Goal: Task Accomplishment & Management: Use online tool/utility

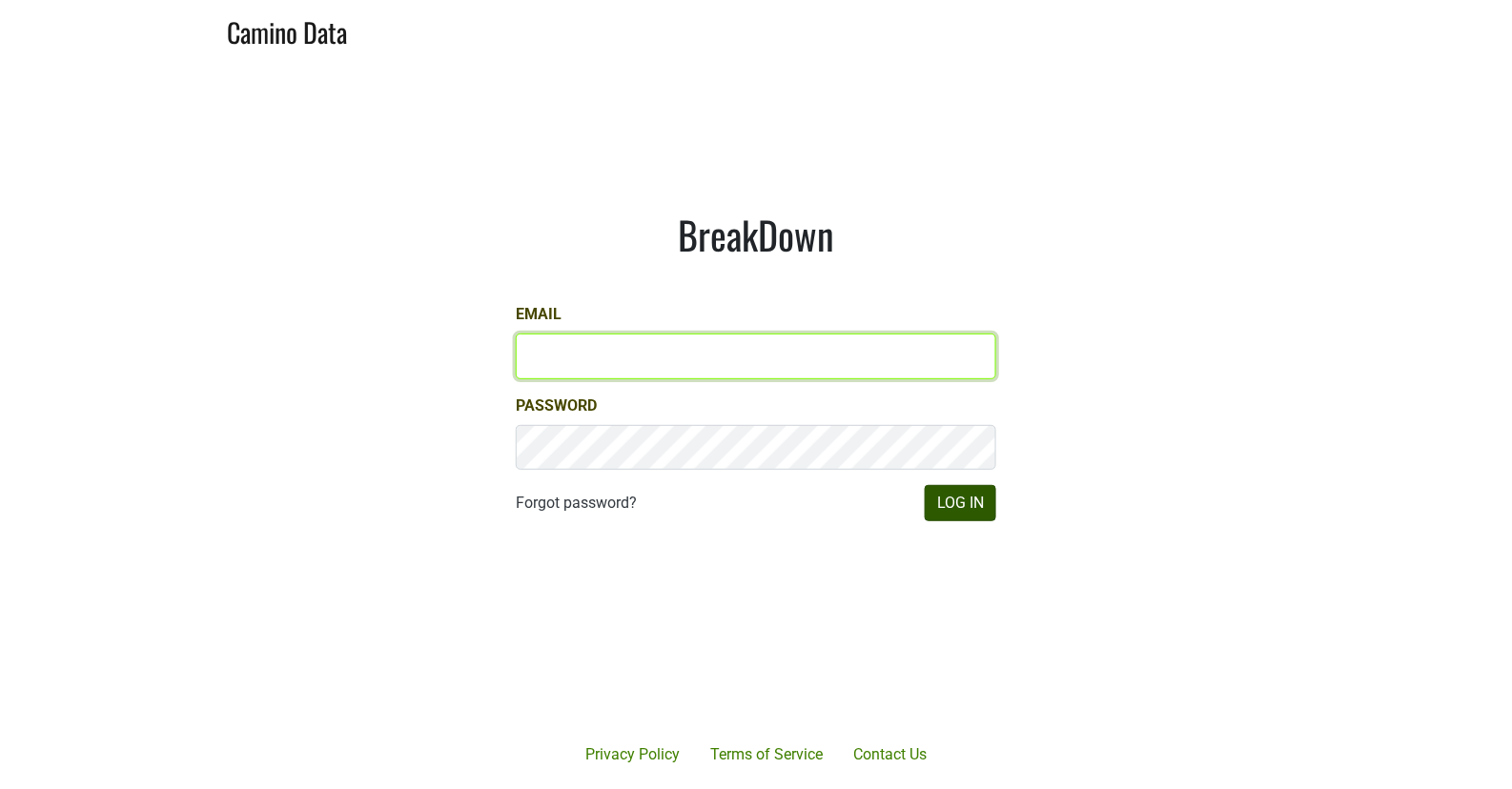
type input "[EMAIL_ADDRESS][DOMAIN_NAME]"
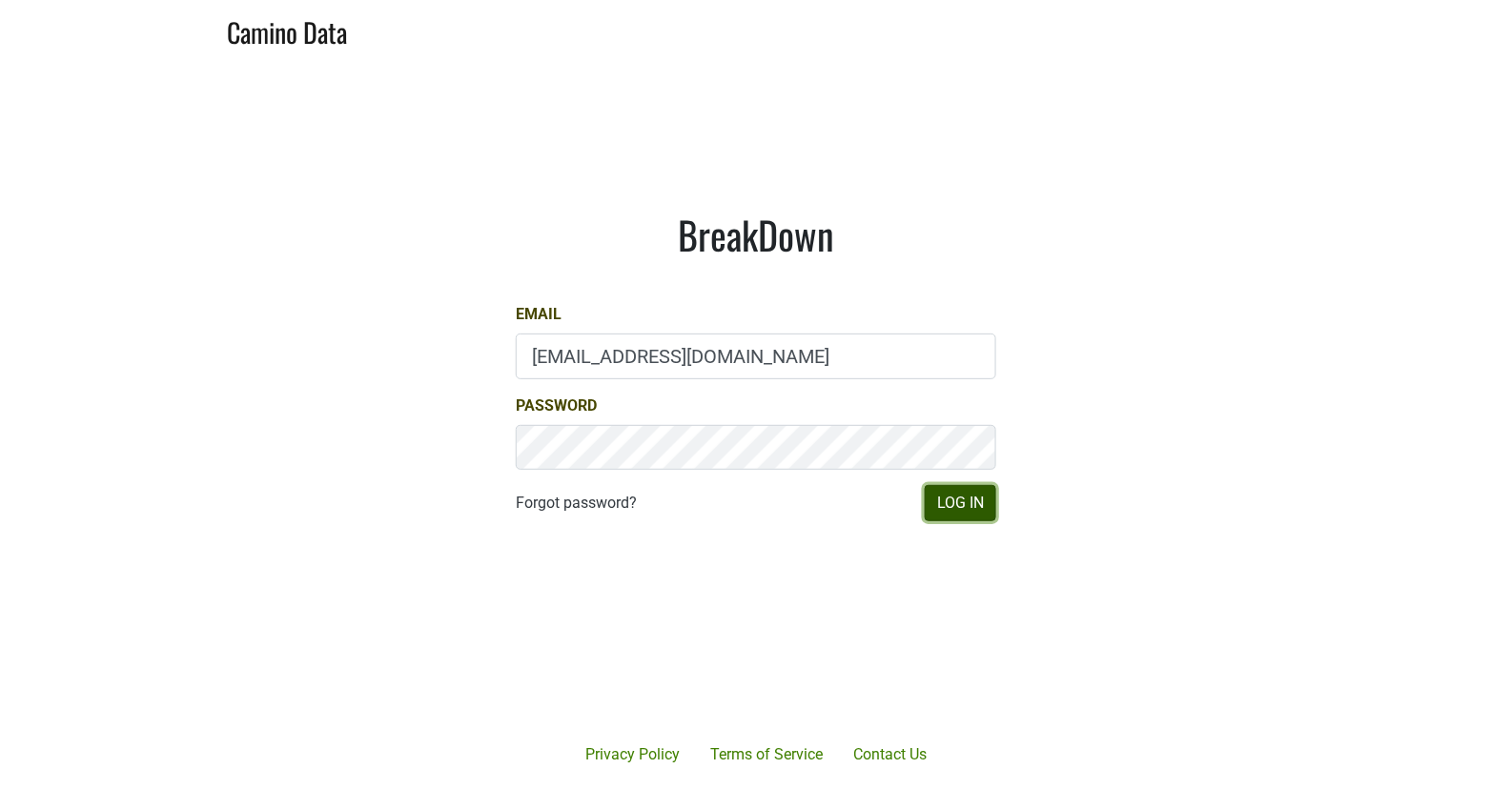
click at [953, 503] on button "Log In" at bounding box center [960, 504] width 72 height 36
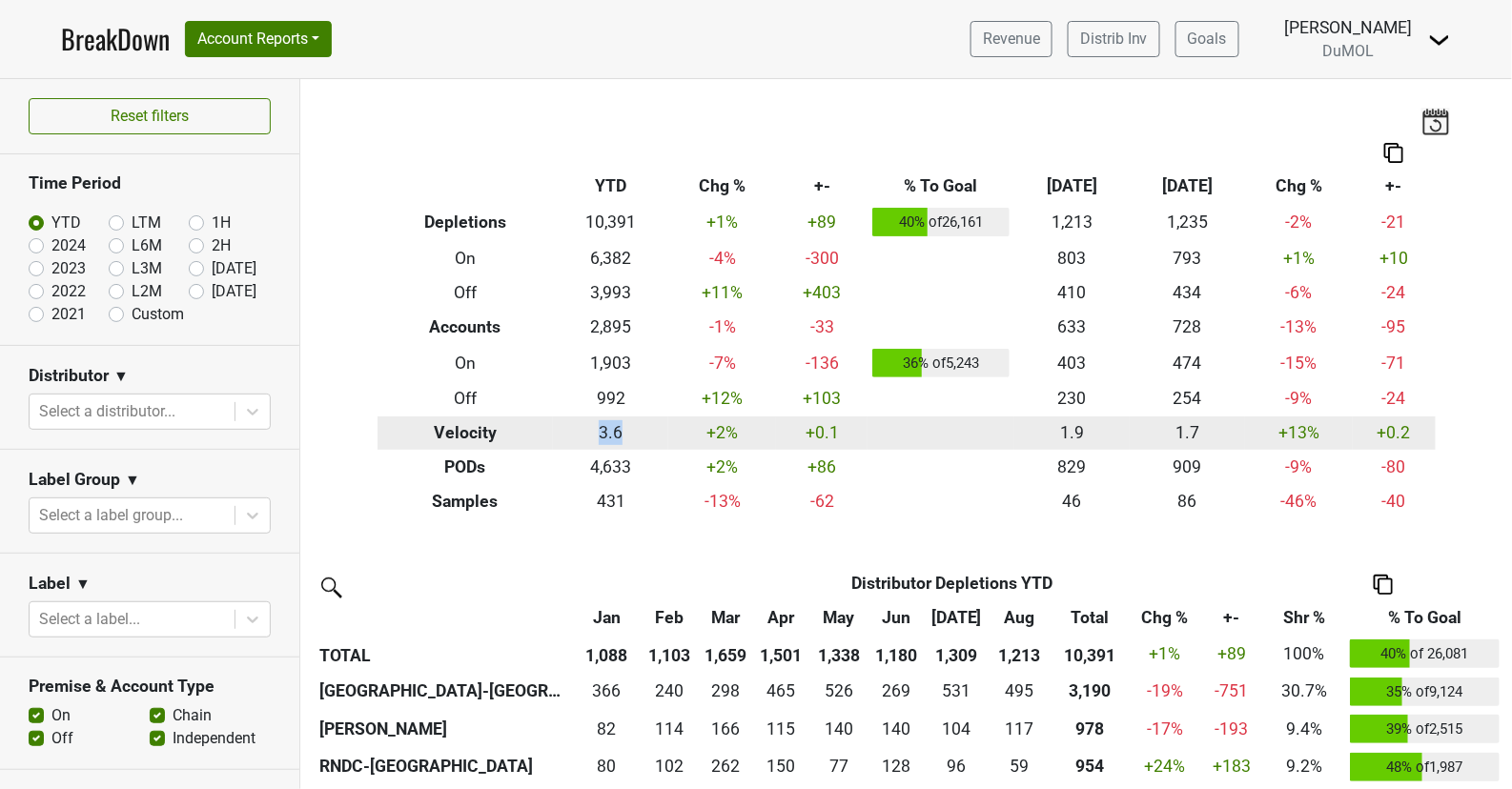
drag, startPoint x: 575, startPoint y: 436, endPoint x: 638, endPoint y: 431, distance: 63.2
click at [638, 431] on td "3.6" at bounding box center [610, 434] width 115 height 34
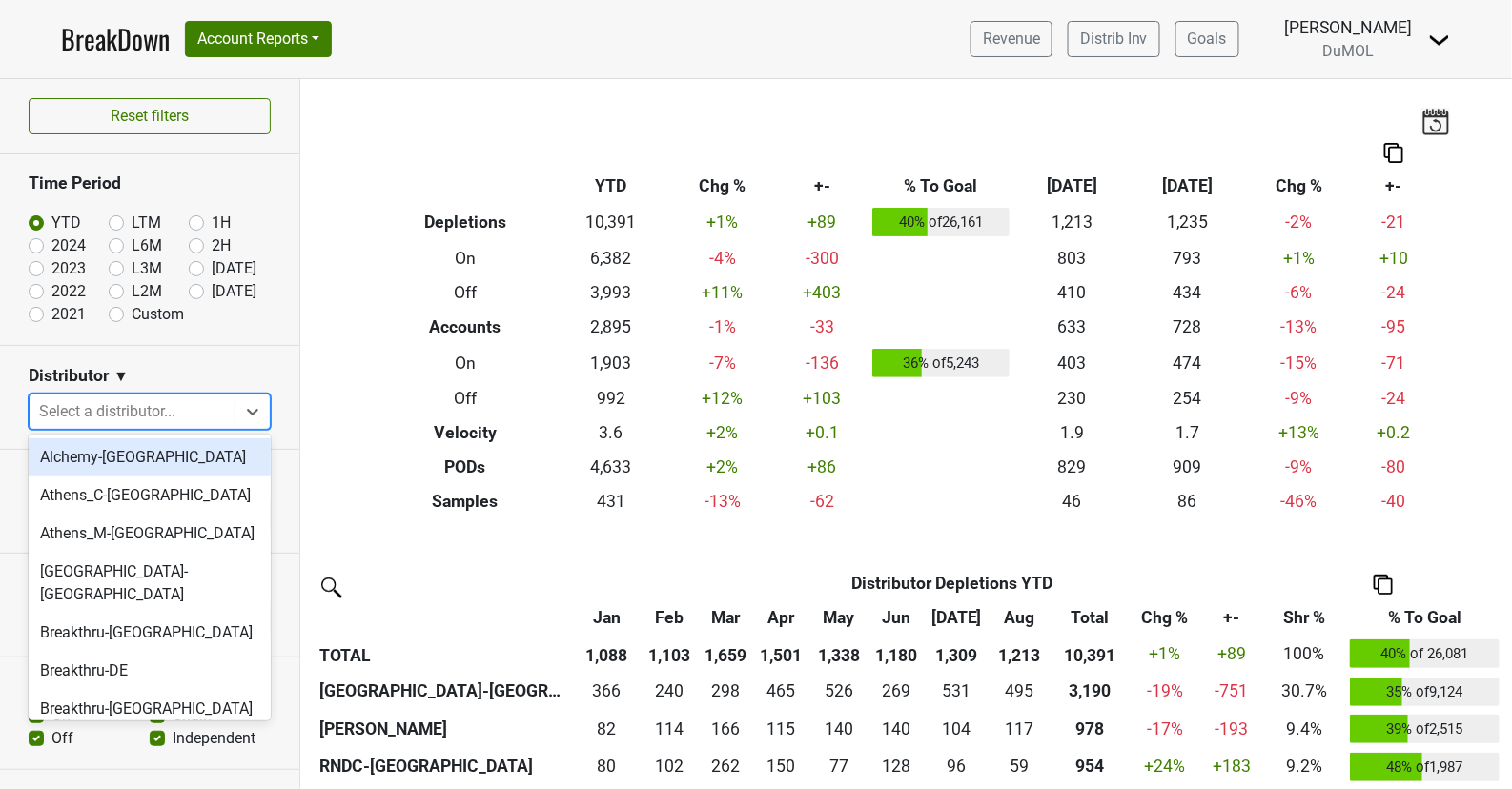
click at [135, 407] on div at bounding box center [132, 412] width 186 height 27
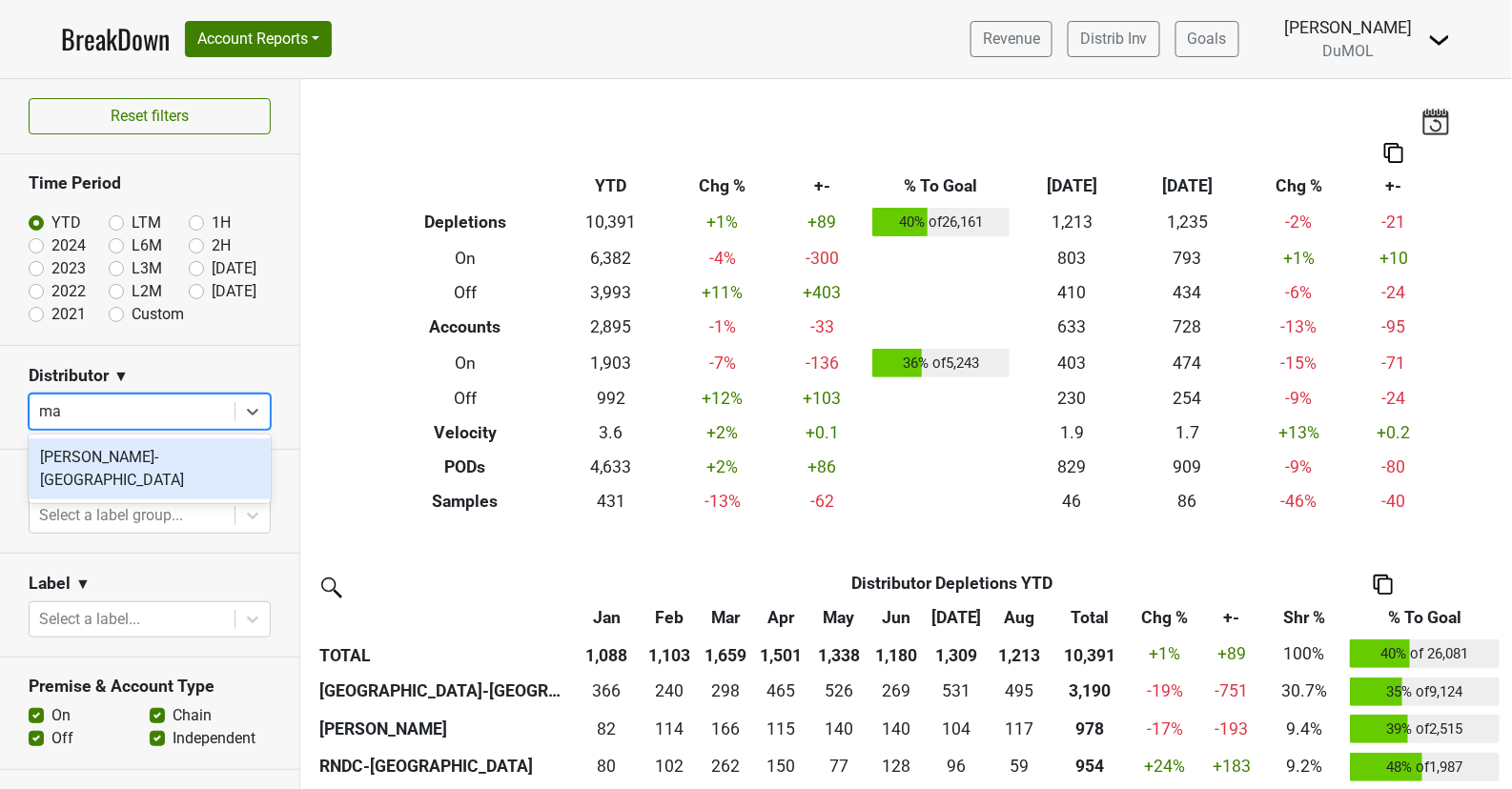
type input "mav"
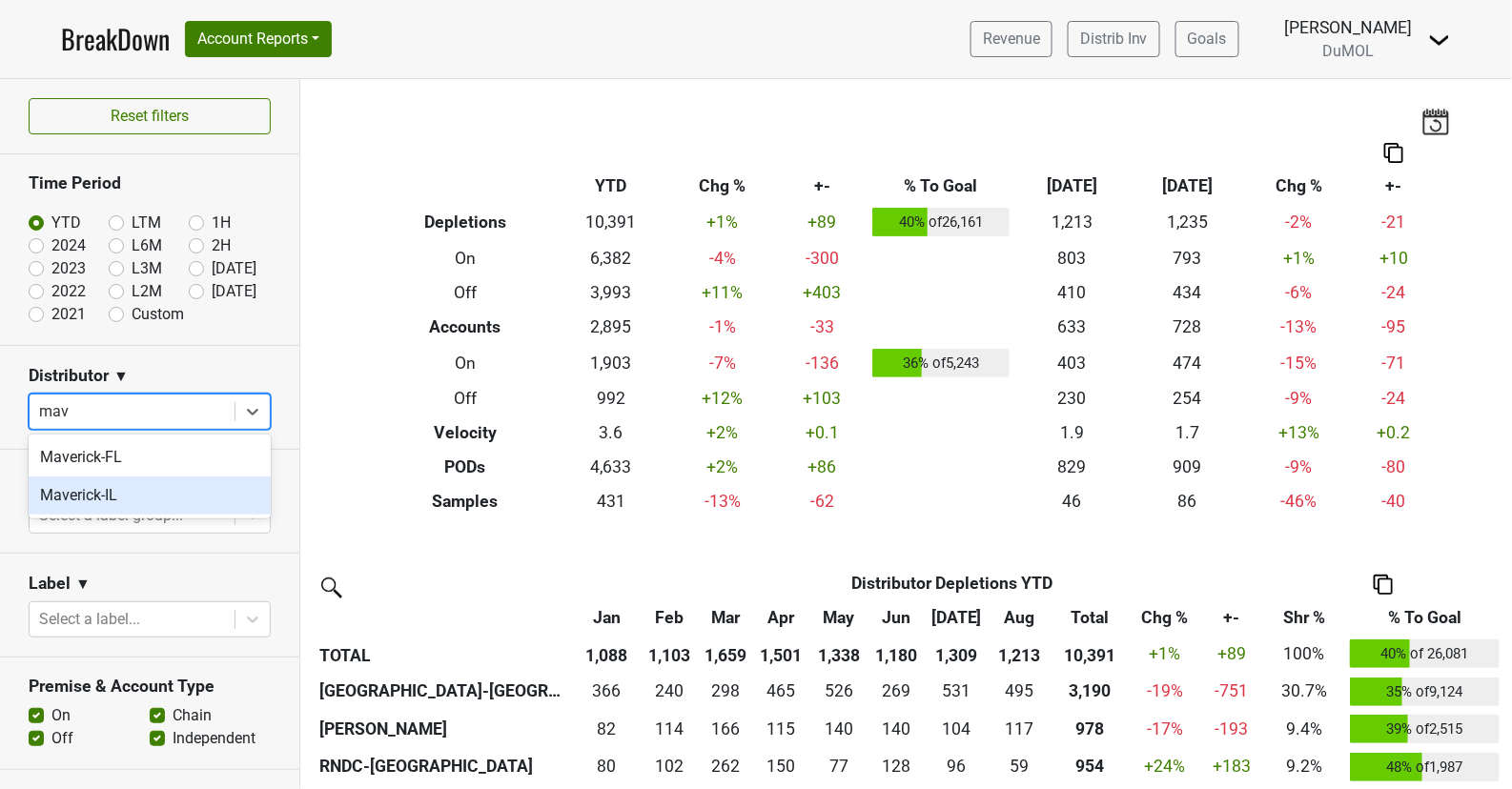
click at [102, 495] on div "Maverick-IL" at bounding box center [149, 496] width 242 height 38
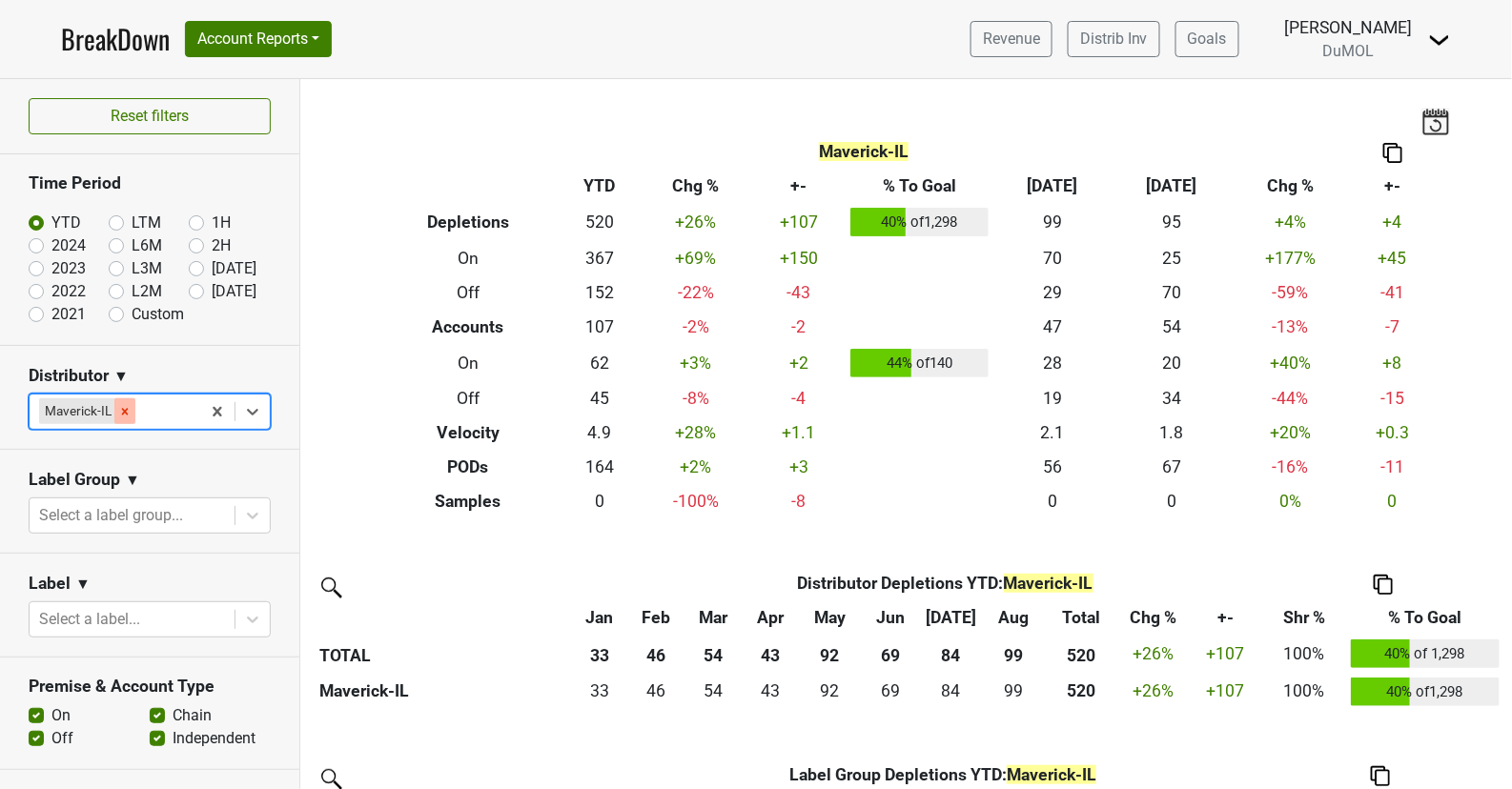
click at [124, 408] on icon "Remove Maverick-IL" at bounding box center [124, 411] width 7 height 7
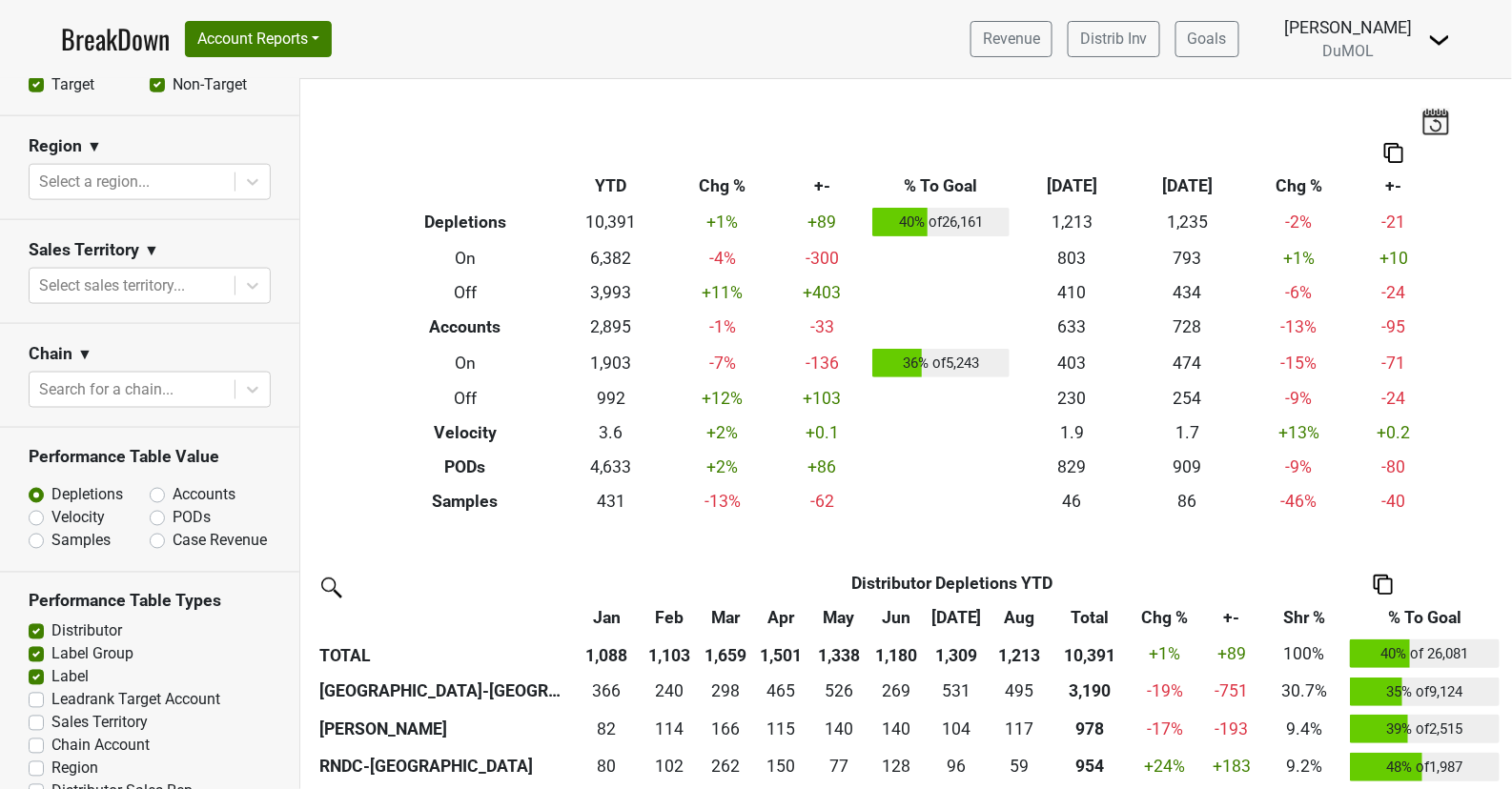
scroll to position [726, 0]
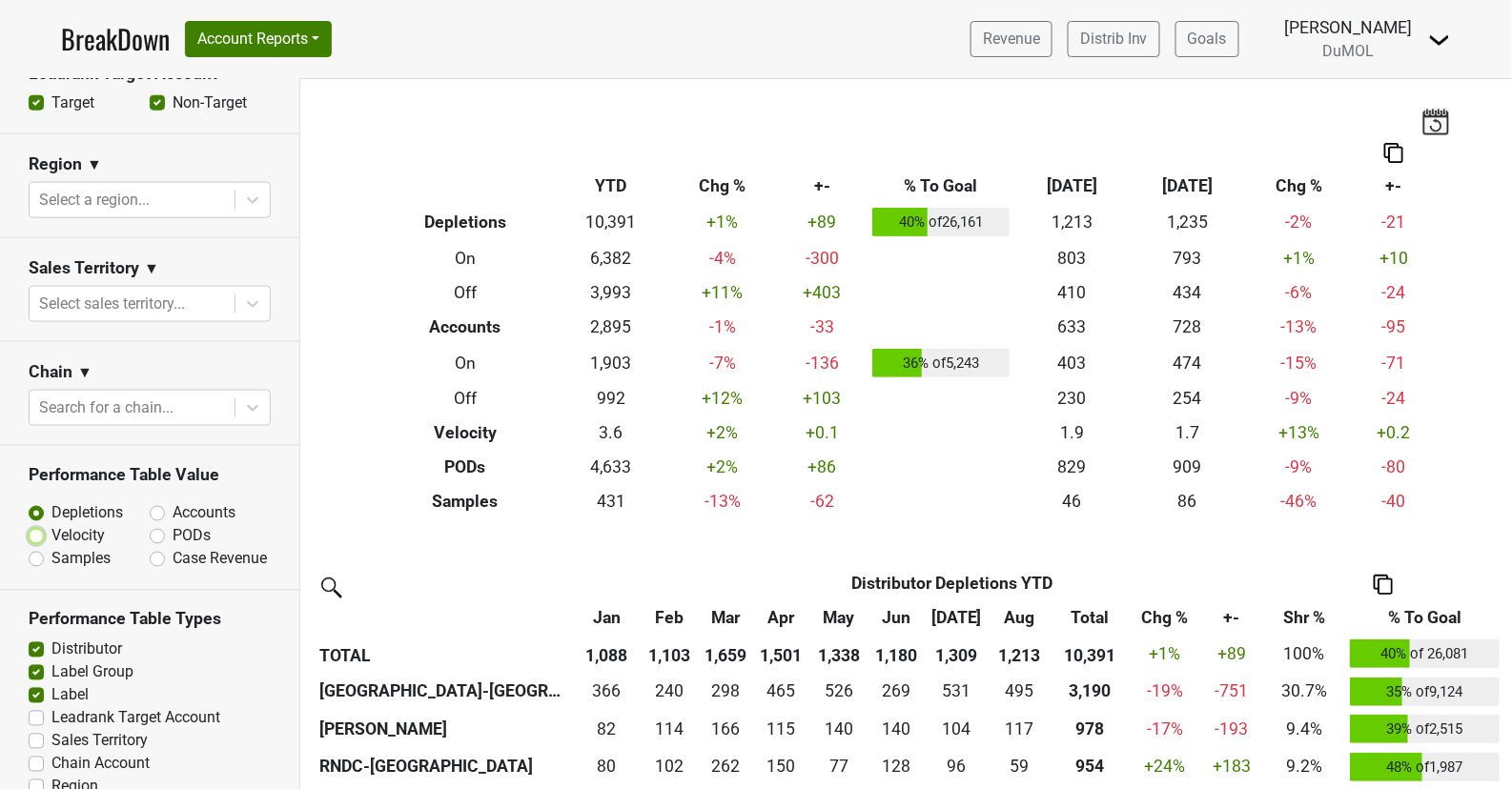
click at [48, 533] on input "Velocity" at bounding box center [86, 535] width 115 height 19
radio input "true"
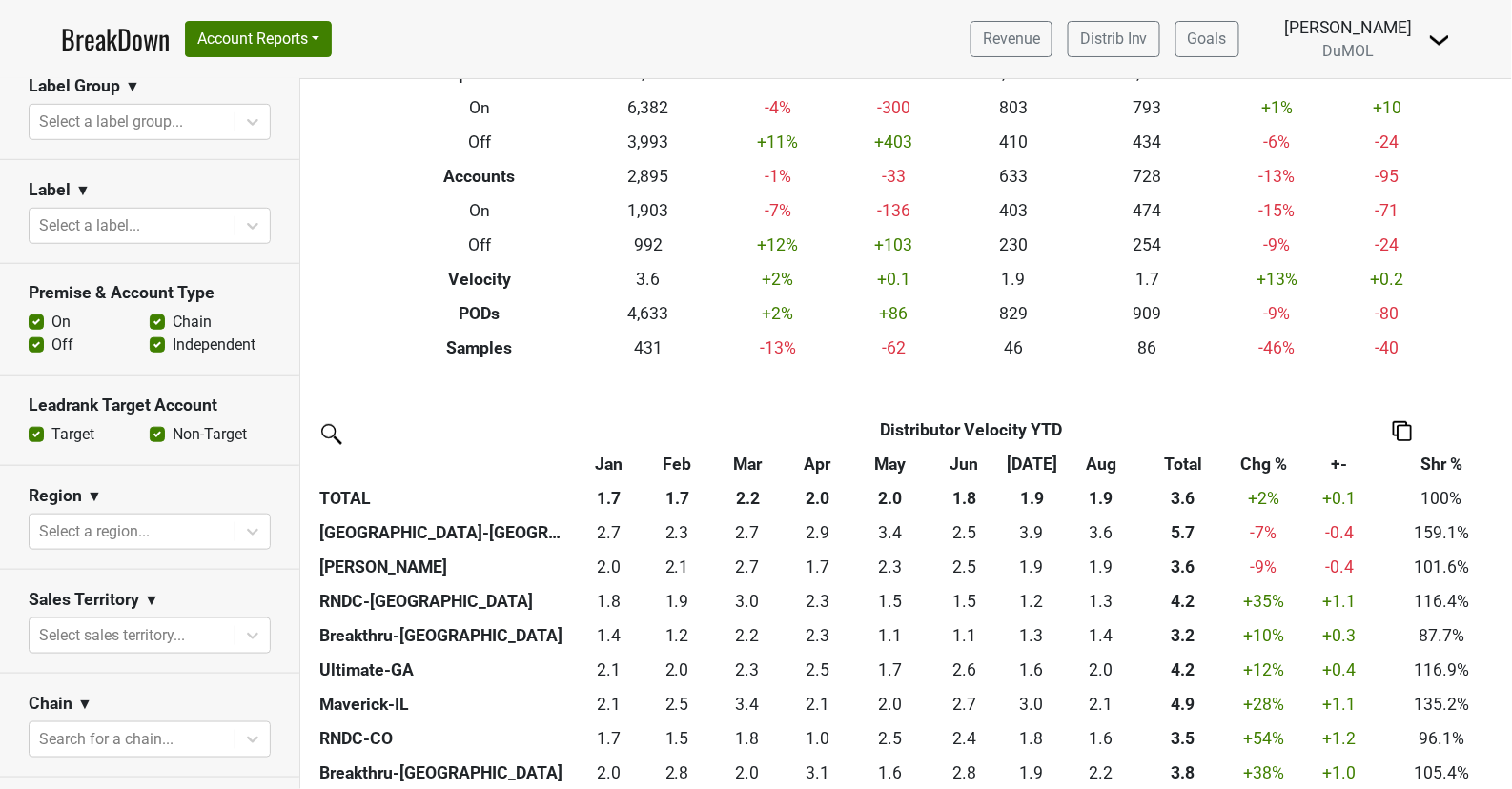
scroll to position [378, 0]
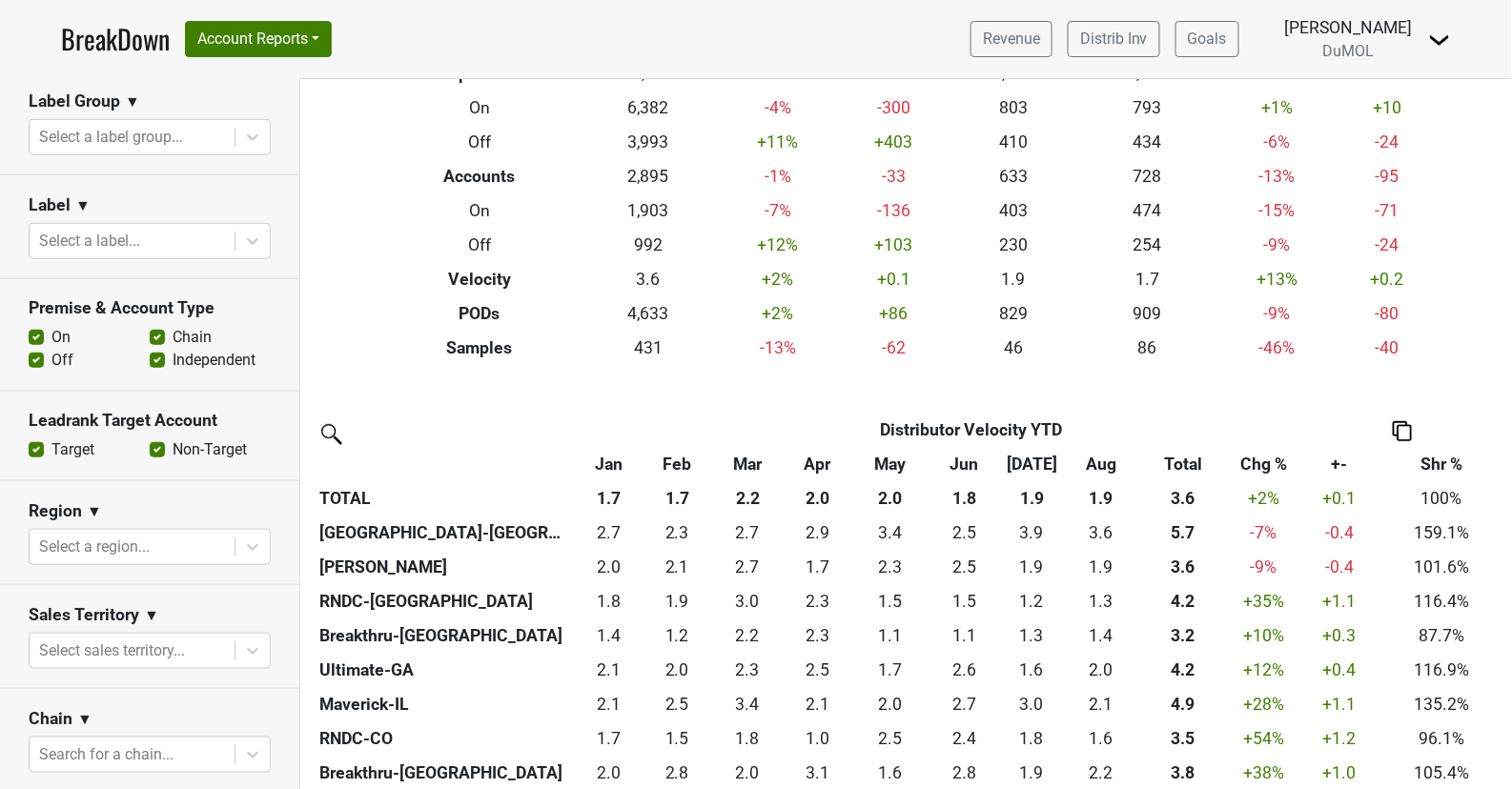
click at [52, 349] on label "Off" at bounding box center [62, 360] width 22 height 23
click at [34, 349] on input "Off" at bounding box center [36, 358] width 15 height 19
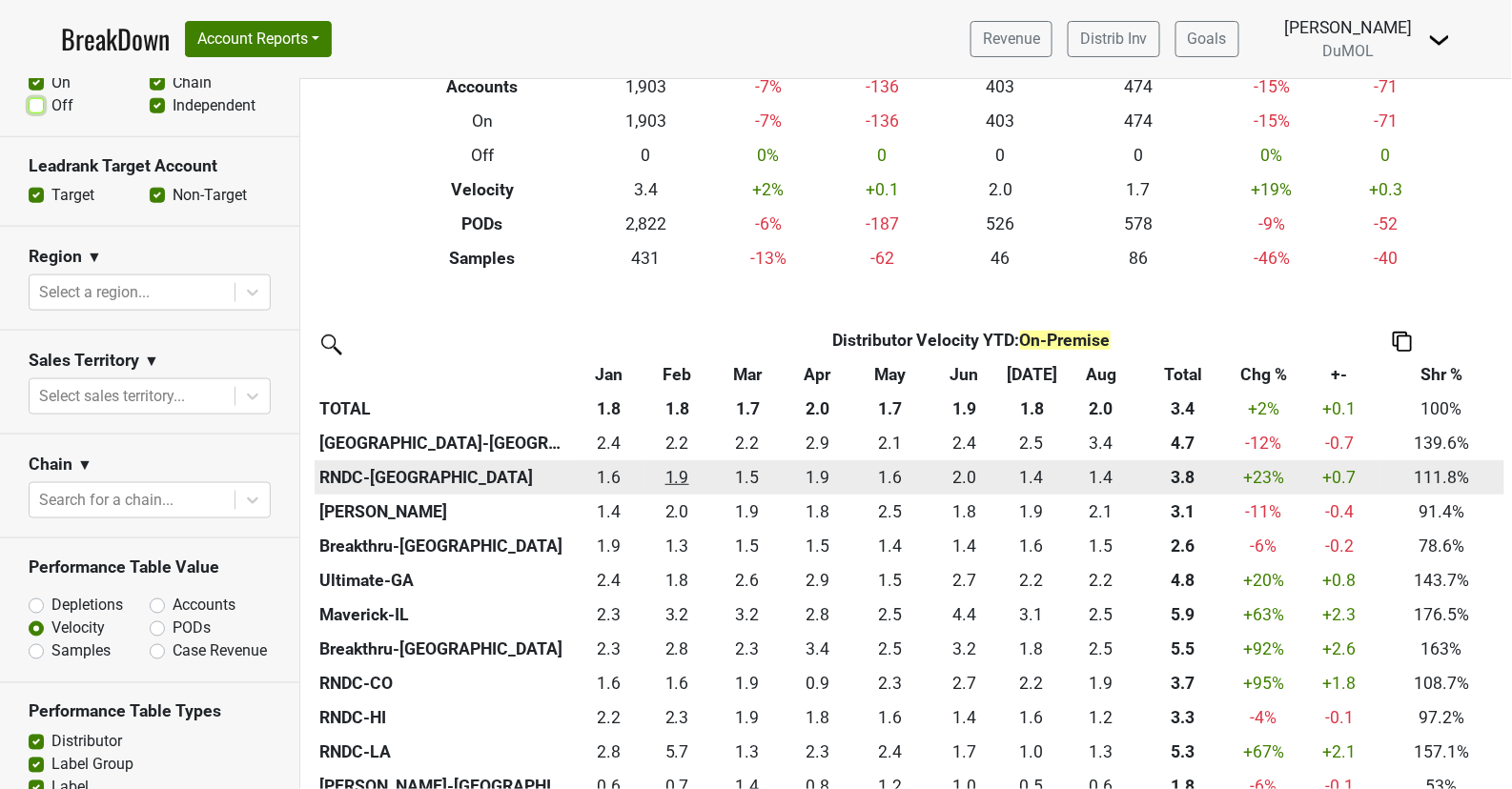
scroll to position [260, 0]
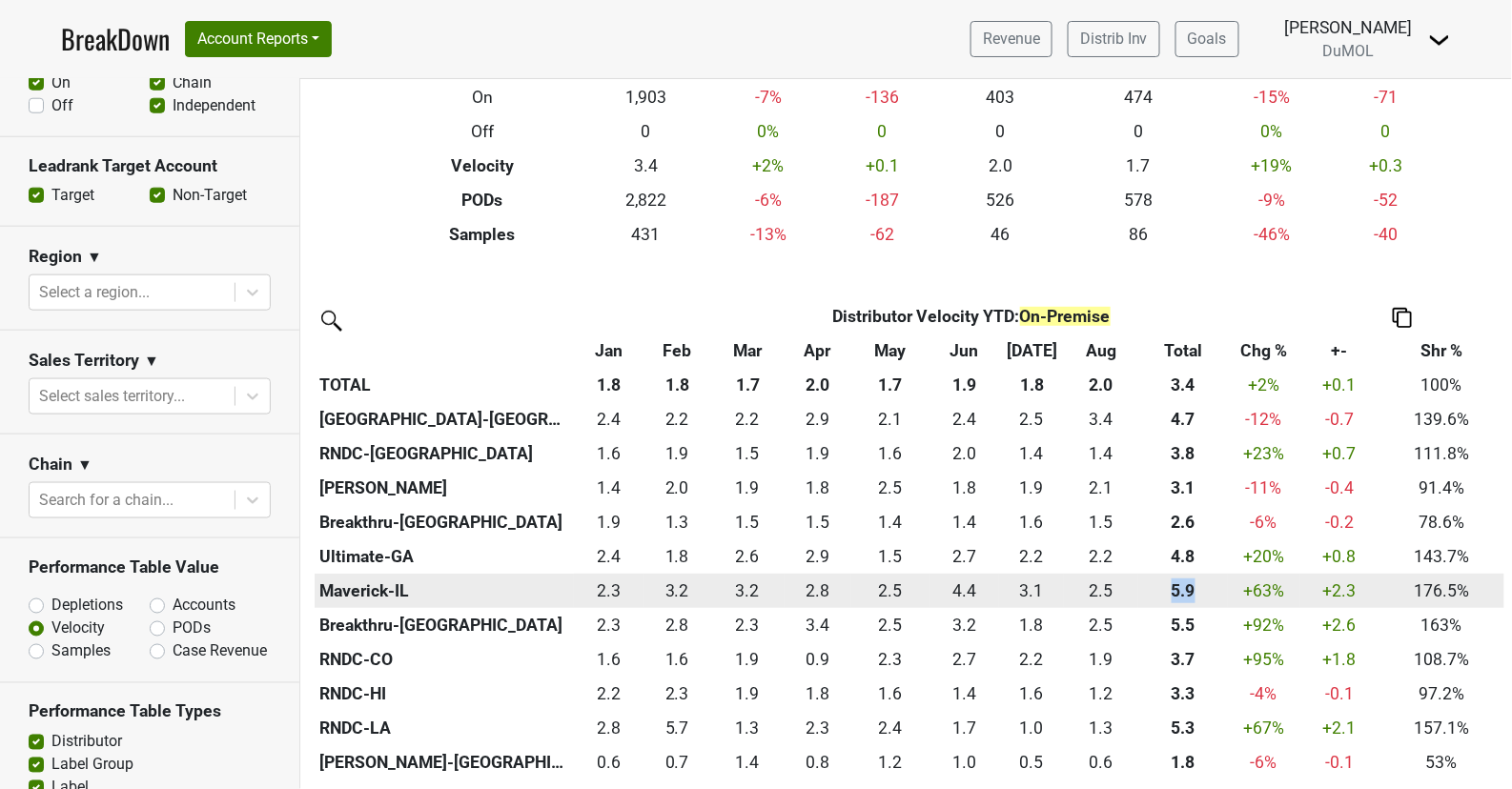
drag, startPoint x: 1203, startPoint y: 589, endPoint x: 1157, endPoint y: 588, distance: 46.0
click at [1157, 588] on div "5.927370967741935 5.9" at bounding box center [1184, 591] width 81 height 25
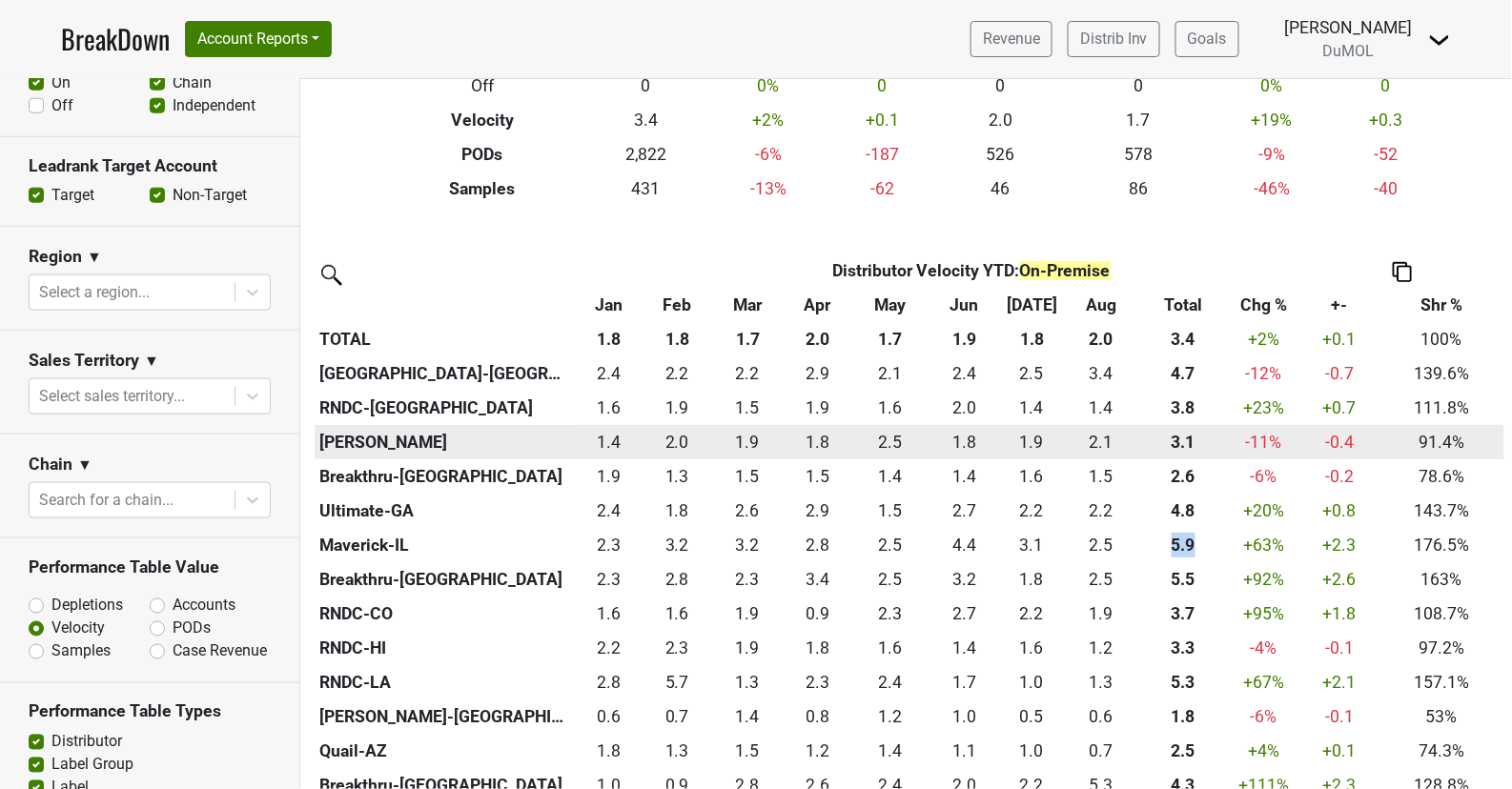
scroll to position [327, 0]
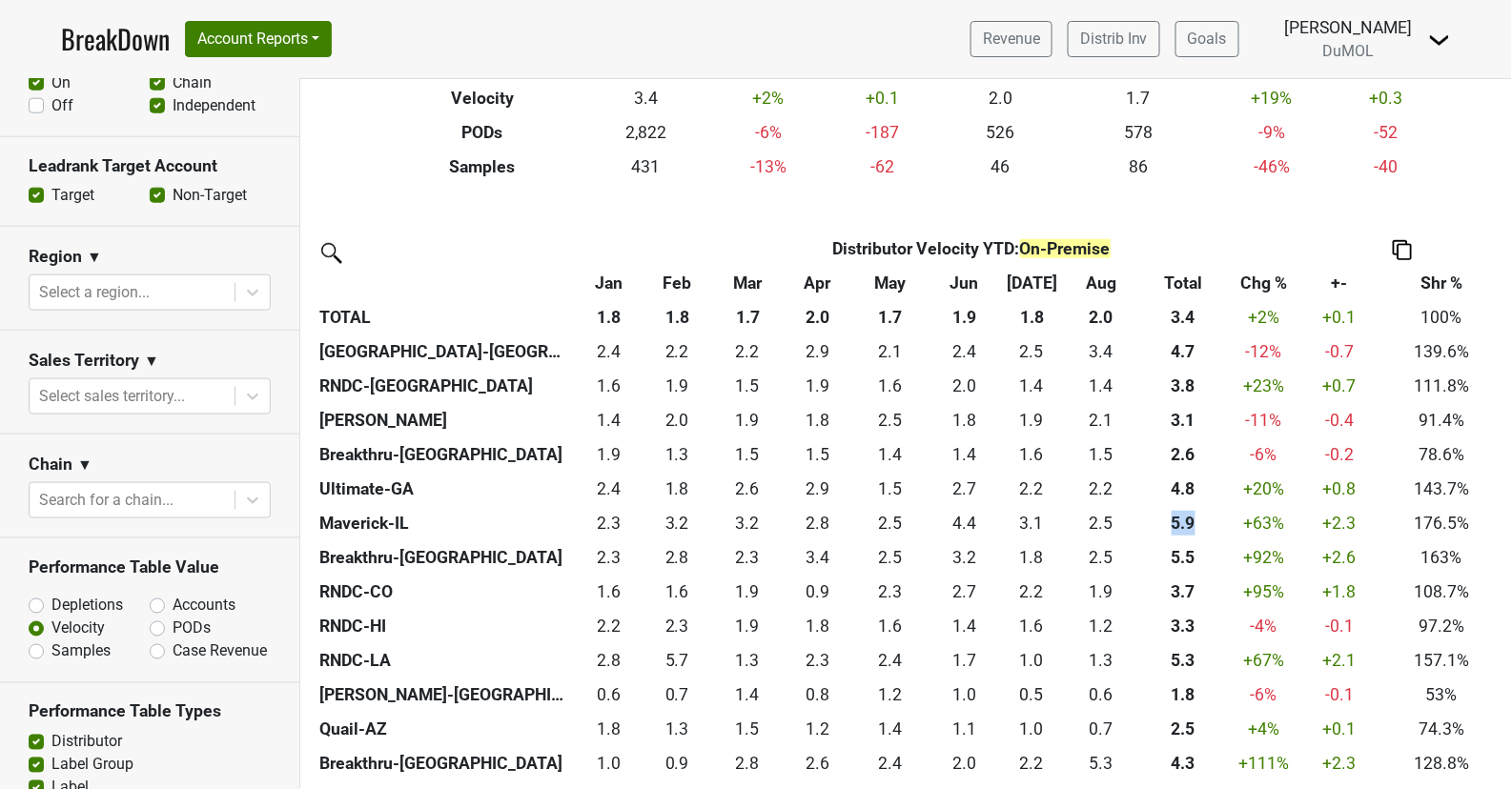
click at [1407, 243] on img at bounding box center [1402, 250] width 19 height 20
click at [1415, 214] on div "Export to Excel" at bounding box center [1400, 214] width 98 height 28
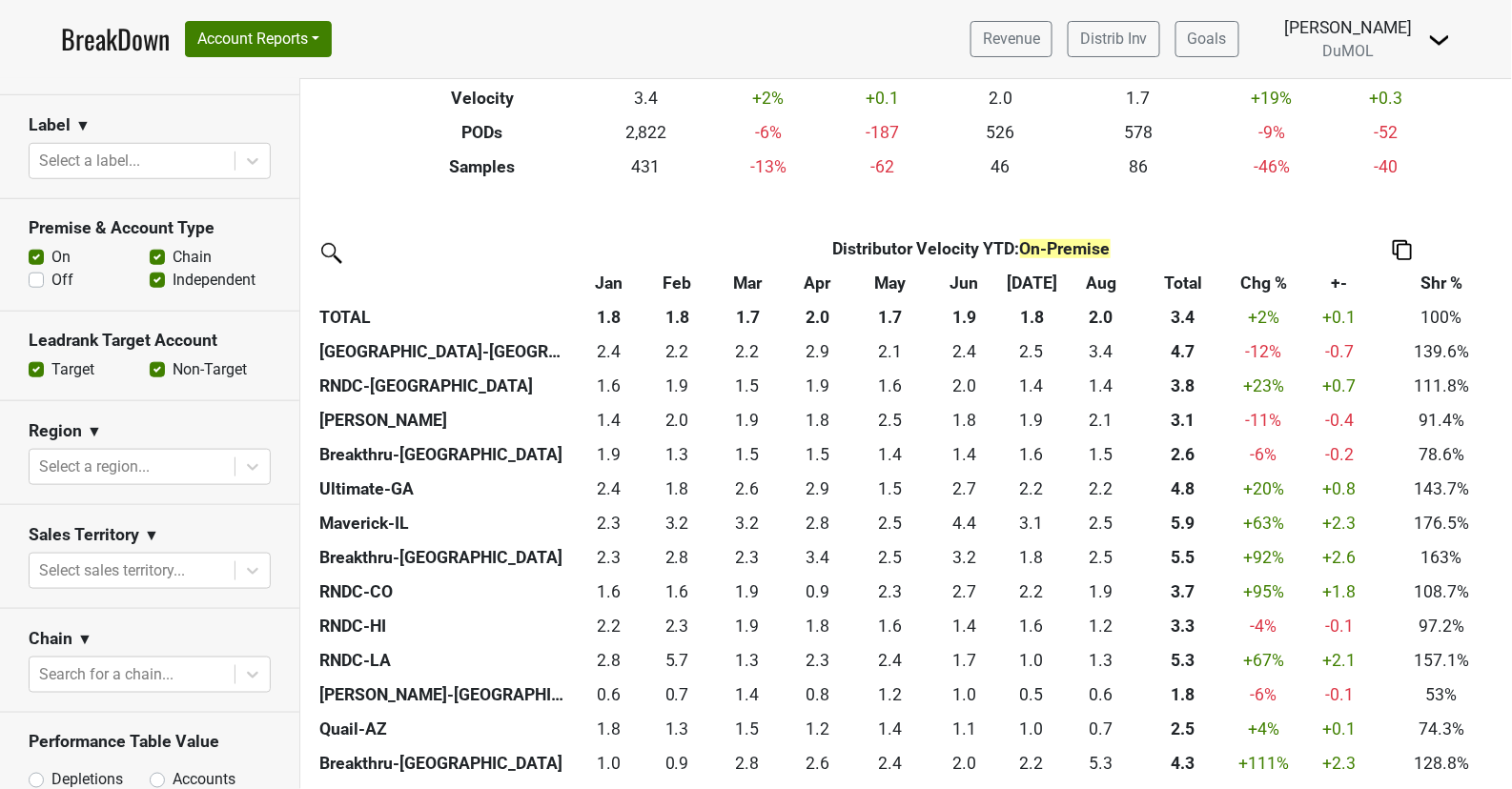
scroll to position [440, 0]
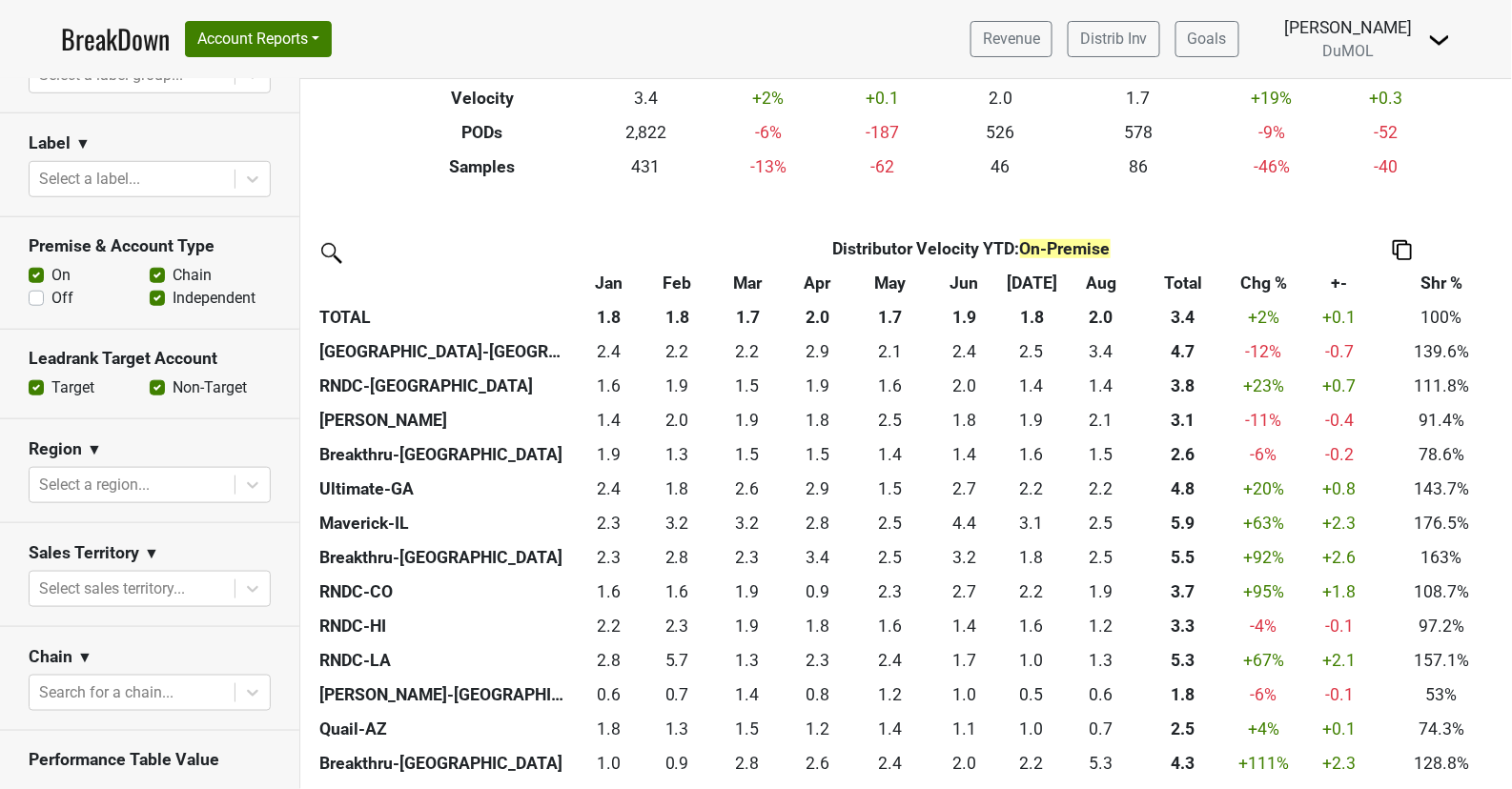
click at [52, 295] on label "Off" at bounding box center [62, 299] width 22 height 23
click at [33, 295] on input "Off" at bounding box center [36, 297] width 15 height 19
checkbox input "true"
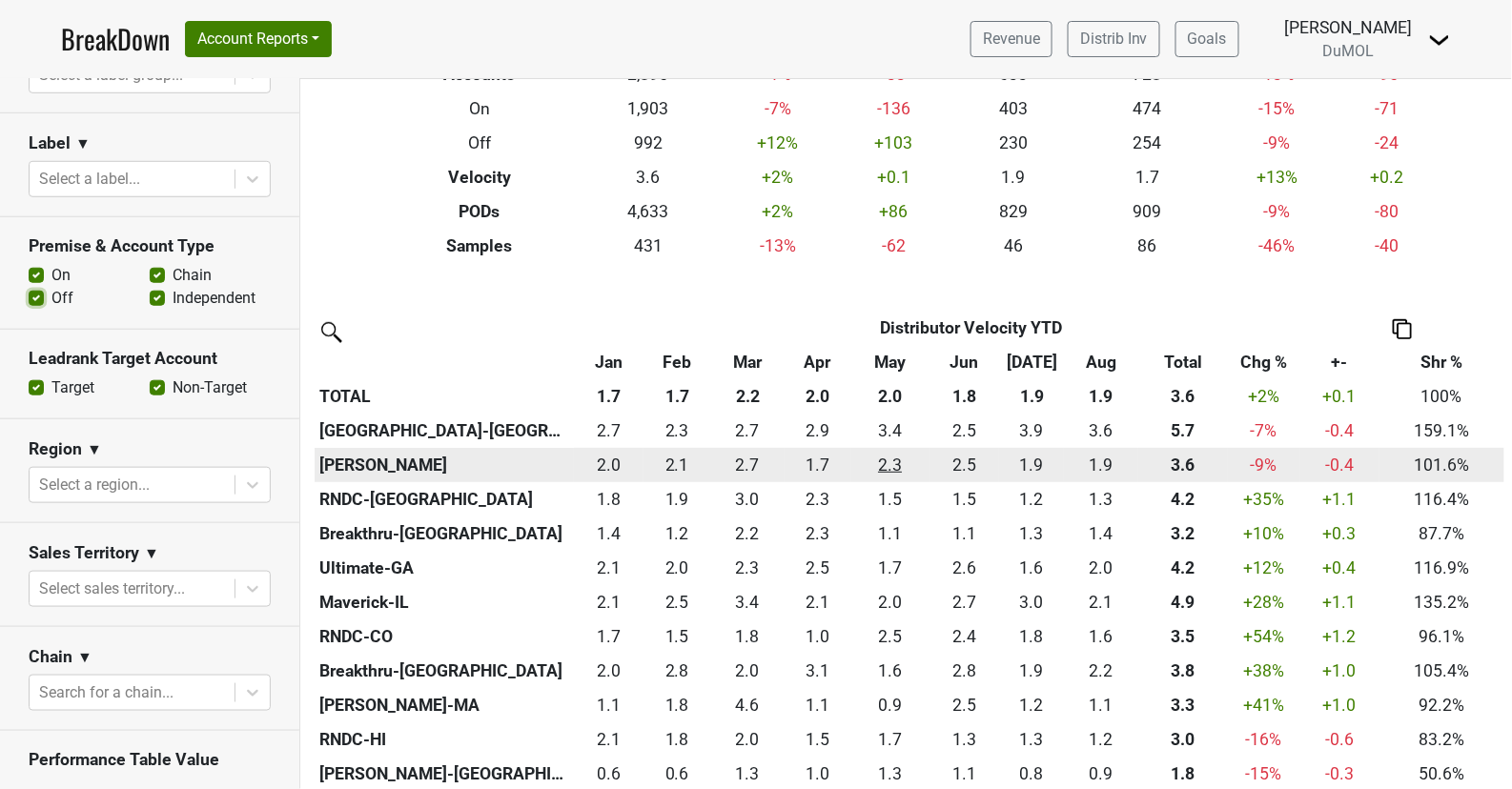
scroll to position [268, 0]
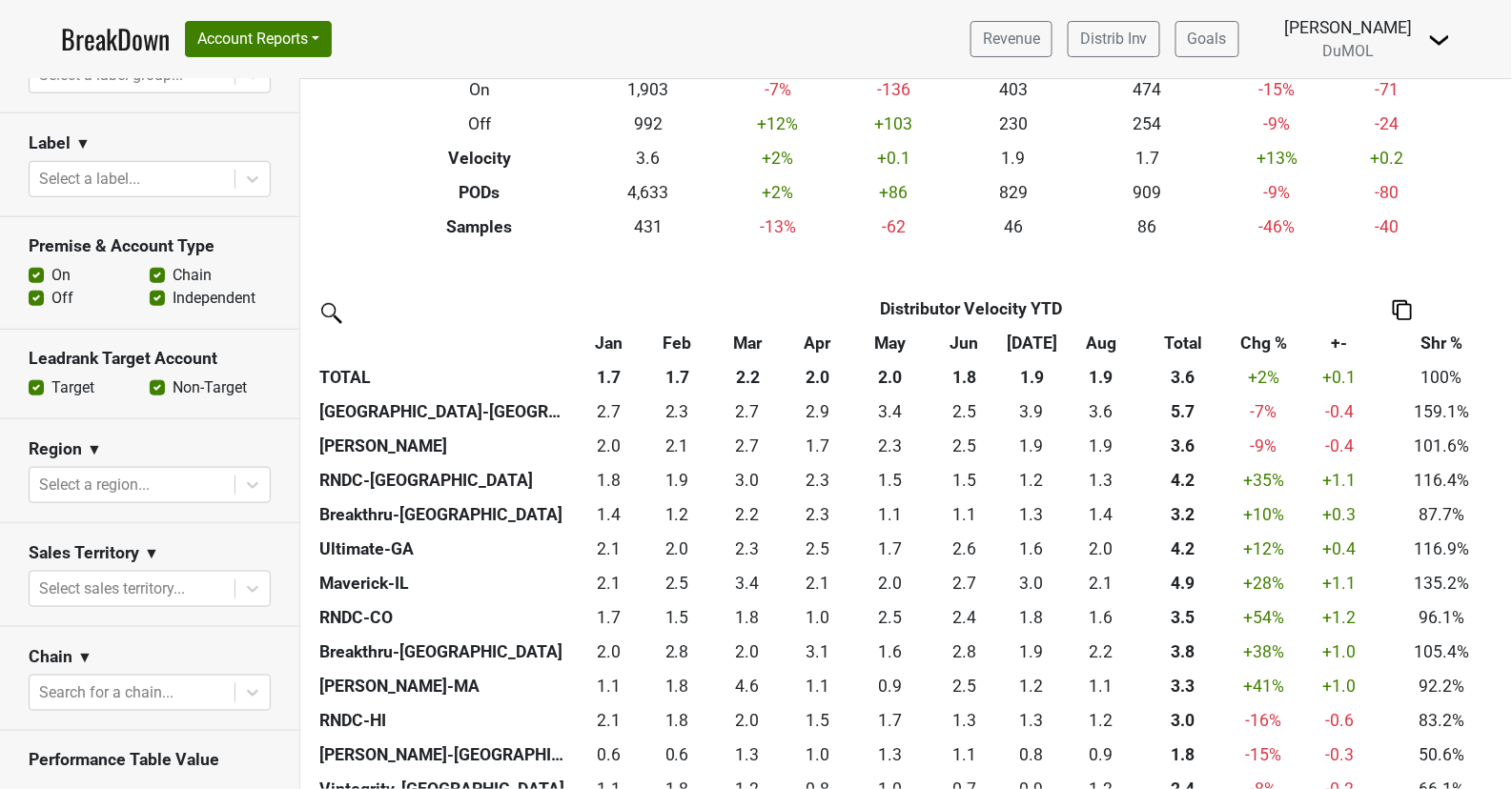
click at [1411, 310] on th at bounding box center [1402, 309] width 204 height 34
click at [1406, 311] on img at bounding box center [1402, 310] width 19 height 20
click at [1421, 273] on div "Export to Excel" at bounding box center [1400, 275] width 98 height 28
click at [52, 264] on label "On" at bounding box center [61, 276] width 19 height 23
click at [41, 264] on input "On" at bounding box center [36, 274] width 15 height 19
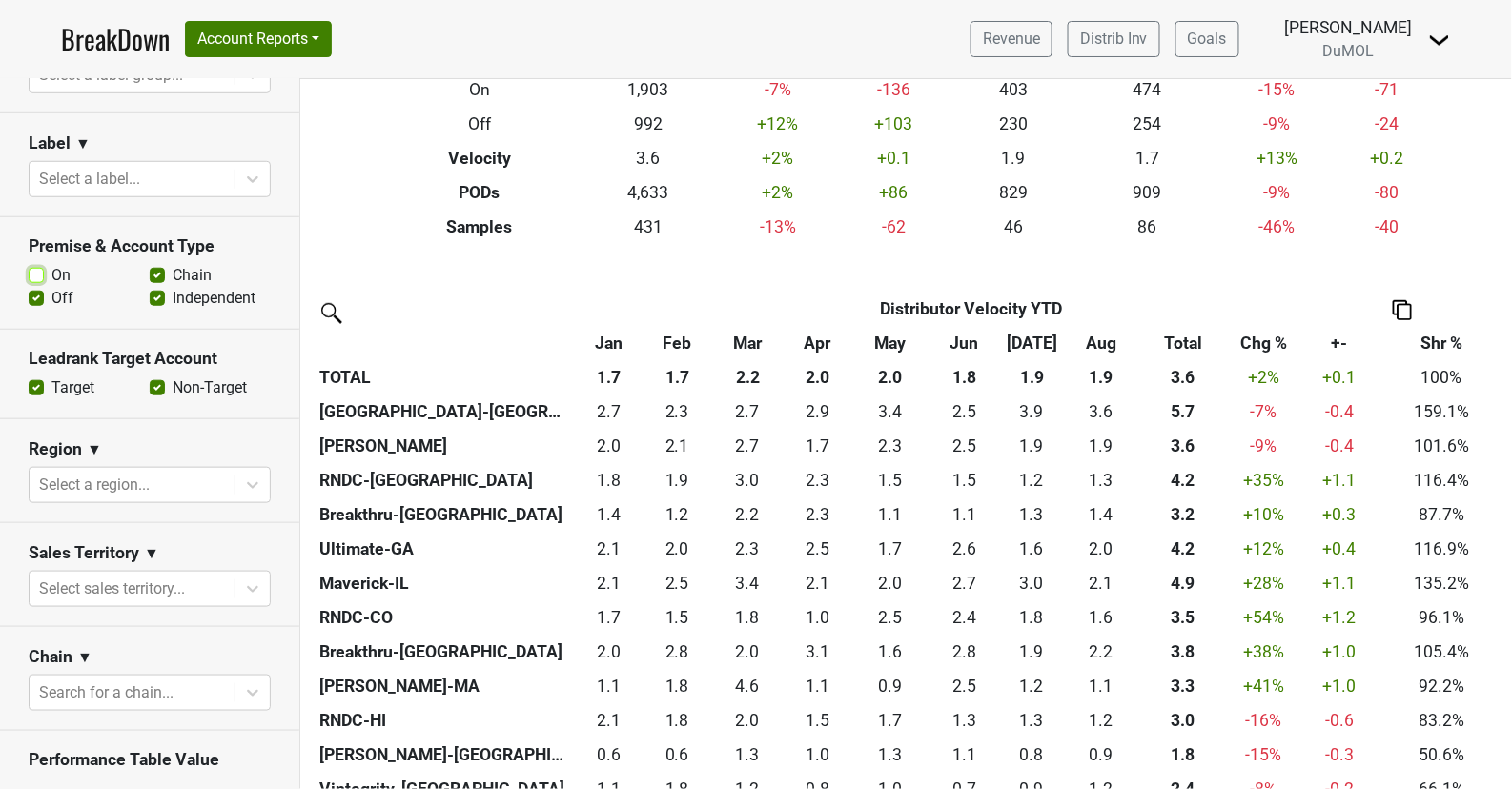
checkbox input "false"
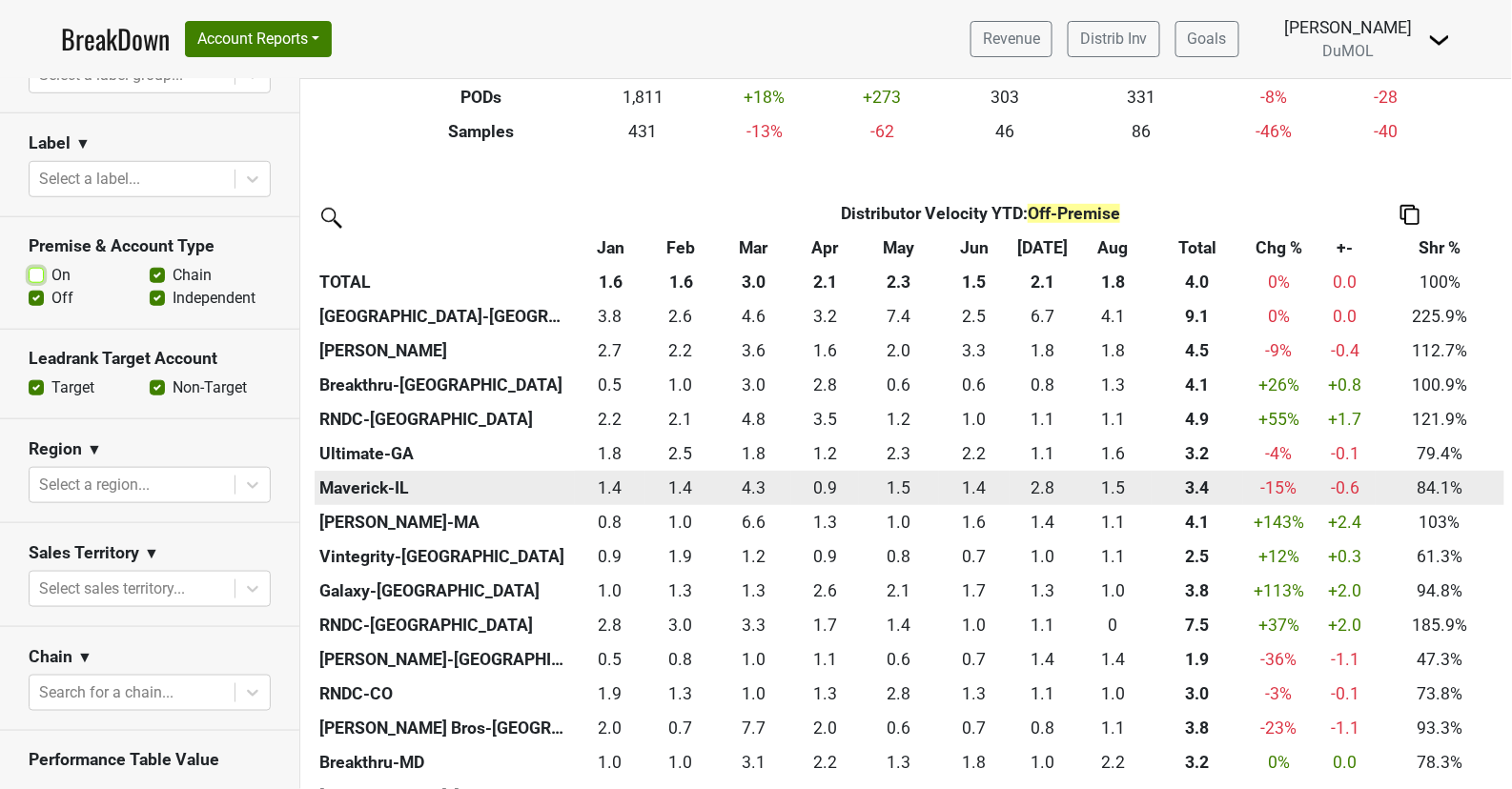
scroll to position [354, 0]
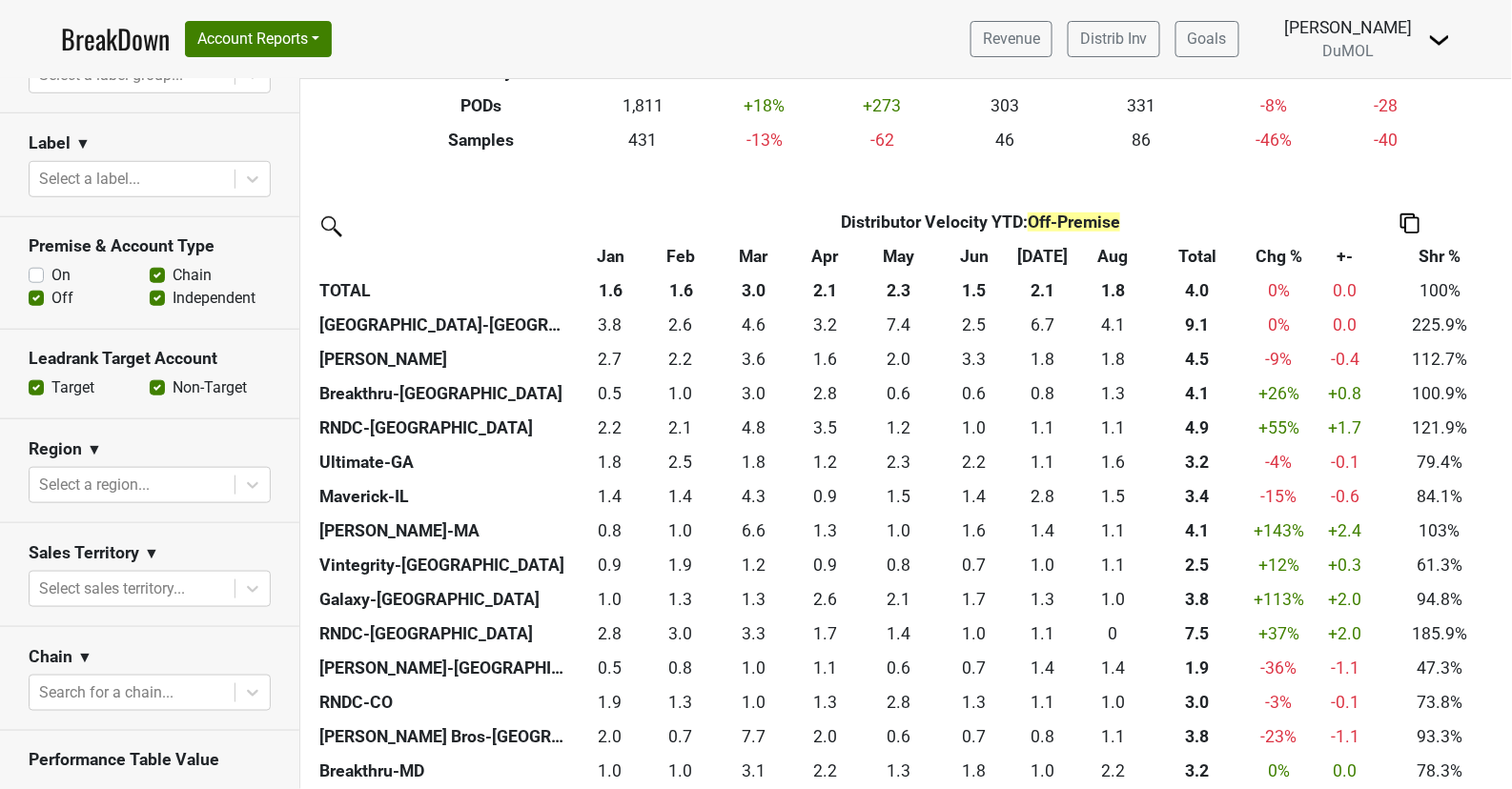
click at [52, 288] on label "Off" at bounding box center [62, 299] width 22 height 23
click at [38, 288] on input "Off" at bounding box center [36, 297] width 15 height 19
checkbox input "false"
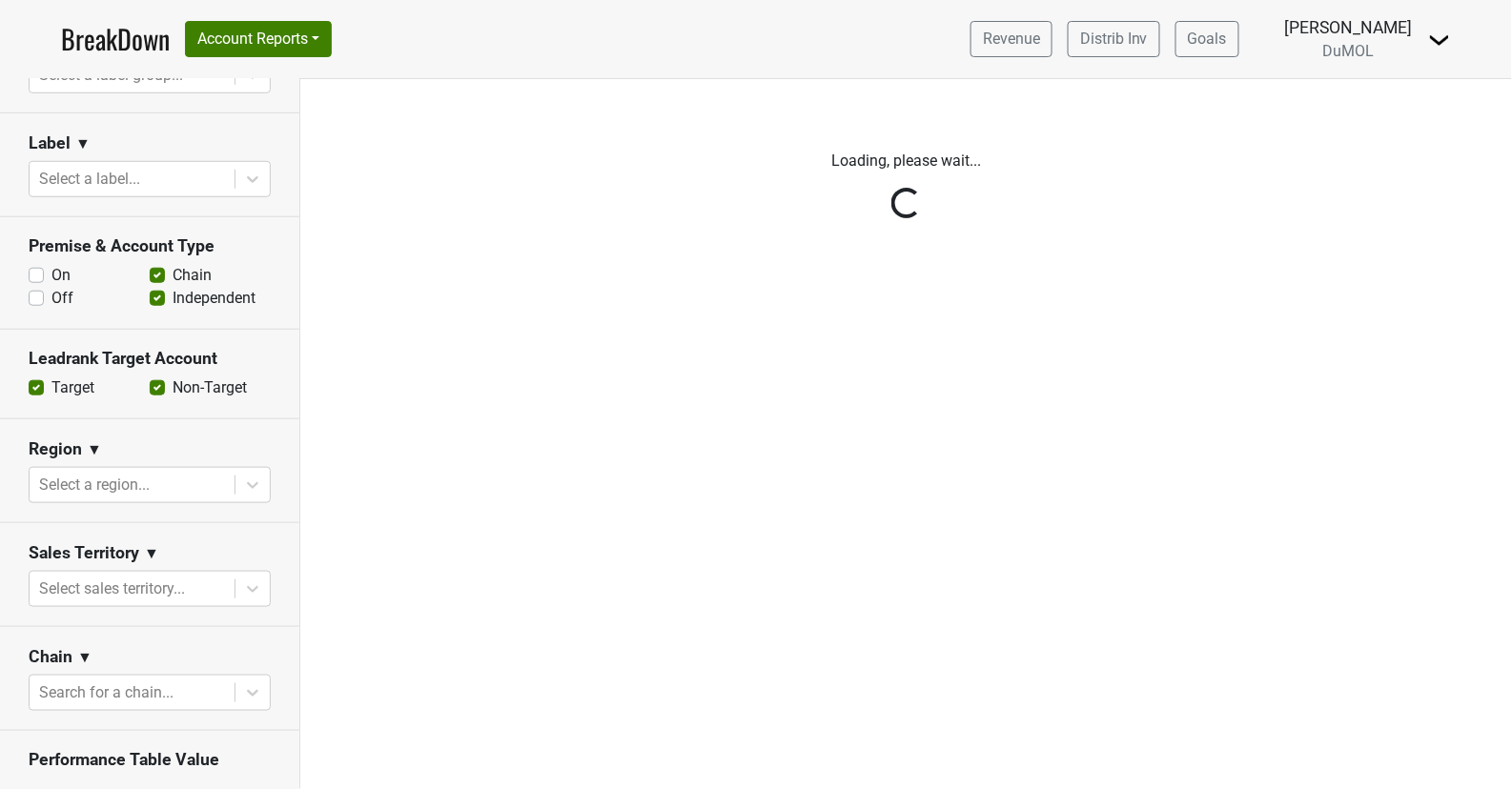
click at [33, 265] on div "Reset filters Time Period YTD LTM 1H 2024 L6M 2H 2023 L3M Aug '25 2022 L2M Sep …" at bounding box center [150, 435] width 301 height 710
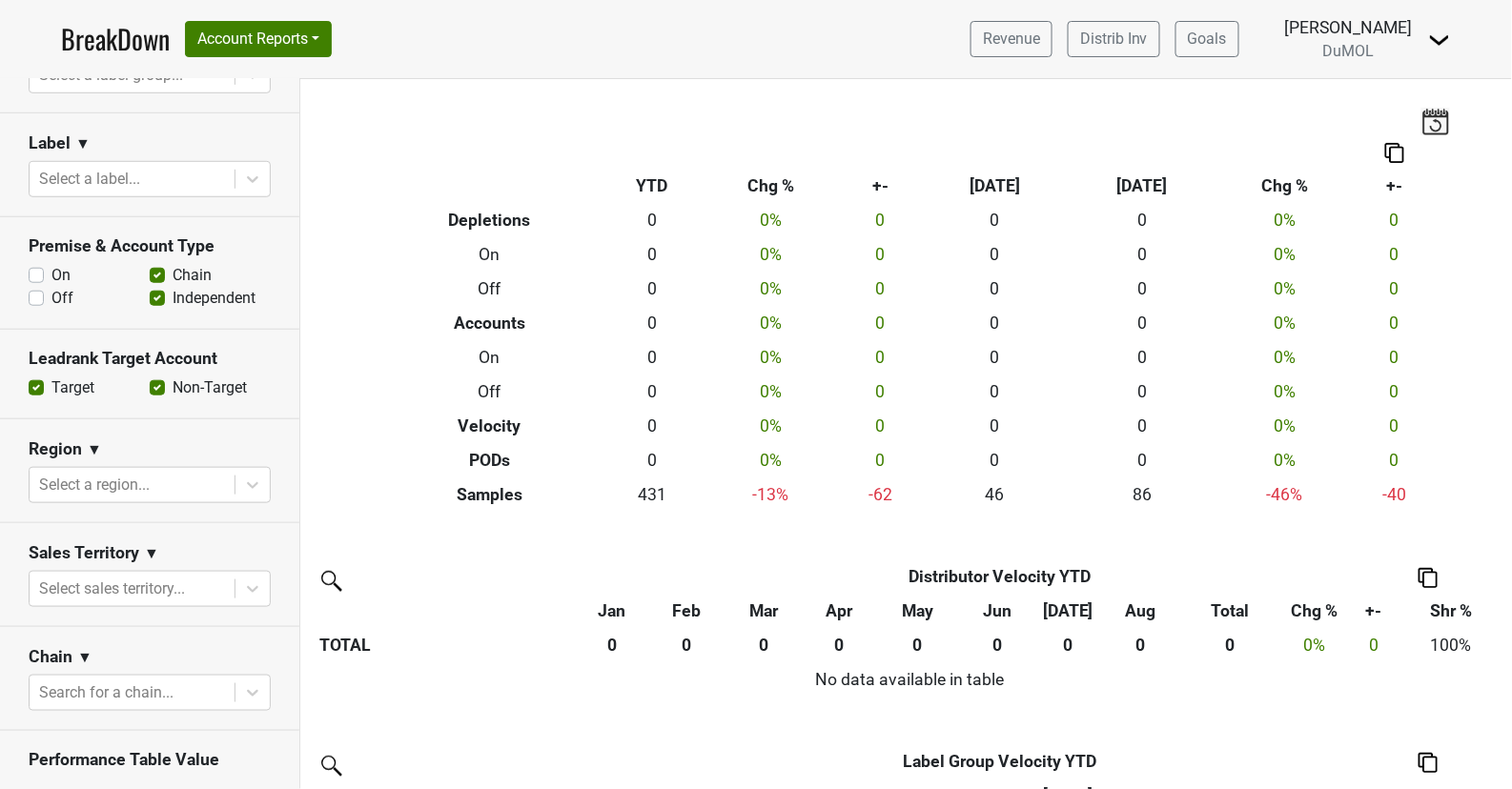
click at [44, 278] on div "On" at bounding box center [89, 276] width 121 height 23
click at [52, 275] on label "On" at bounding box center [61, 276] width 19 height 23
click at [40, 275] on input "On" at bounding box center [36, 274] width 15 height 19
checkbox input "true"
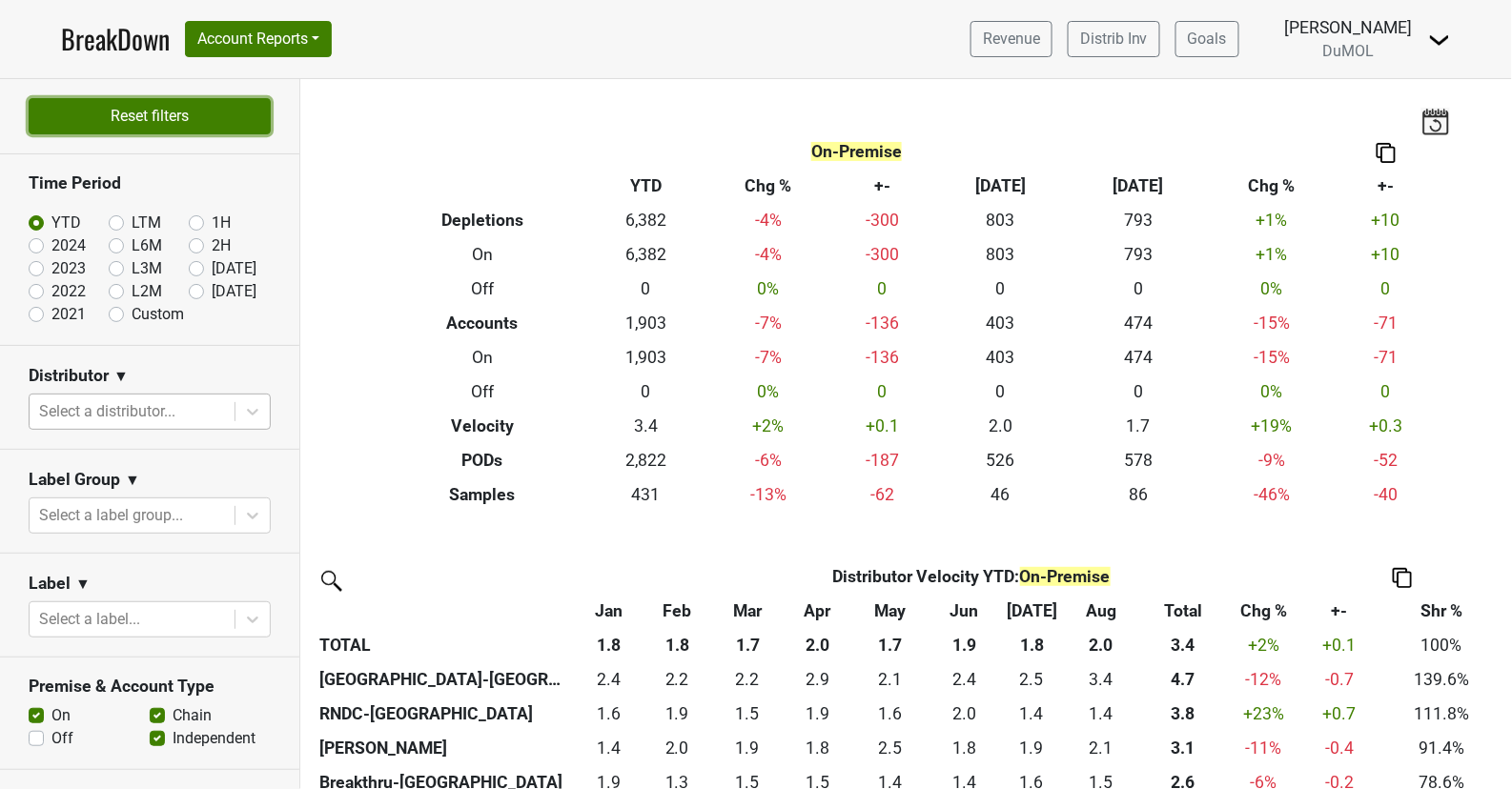
click at [184, 131] on button "Reset filters" at bounding box center [149, 117] width 242 height 36
checkbox input "true"
radio input "true"
checkbox input "false"
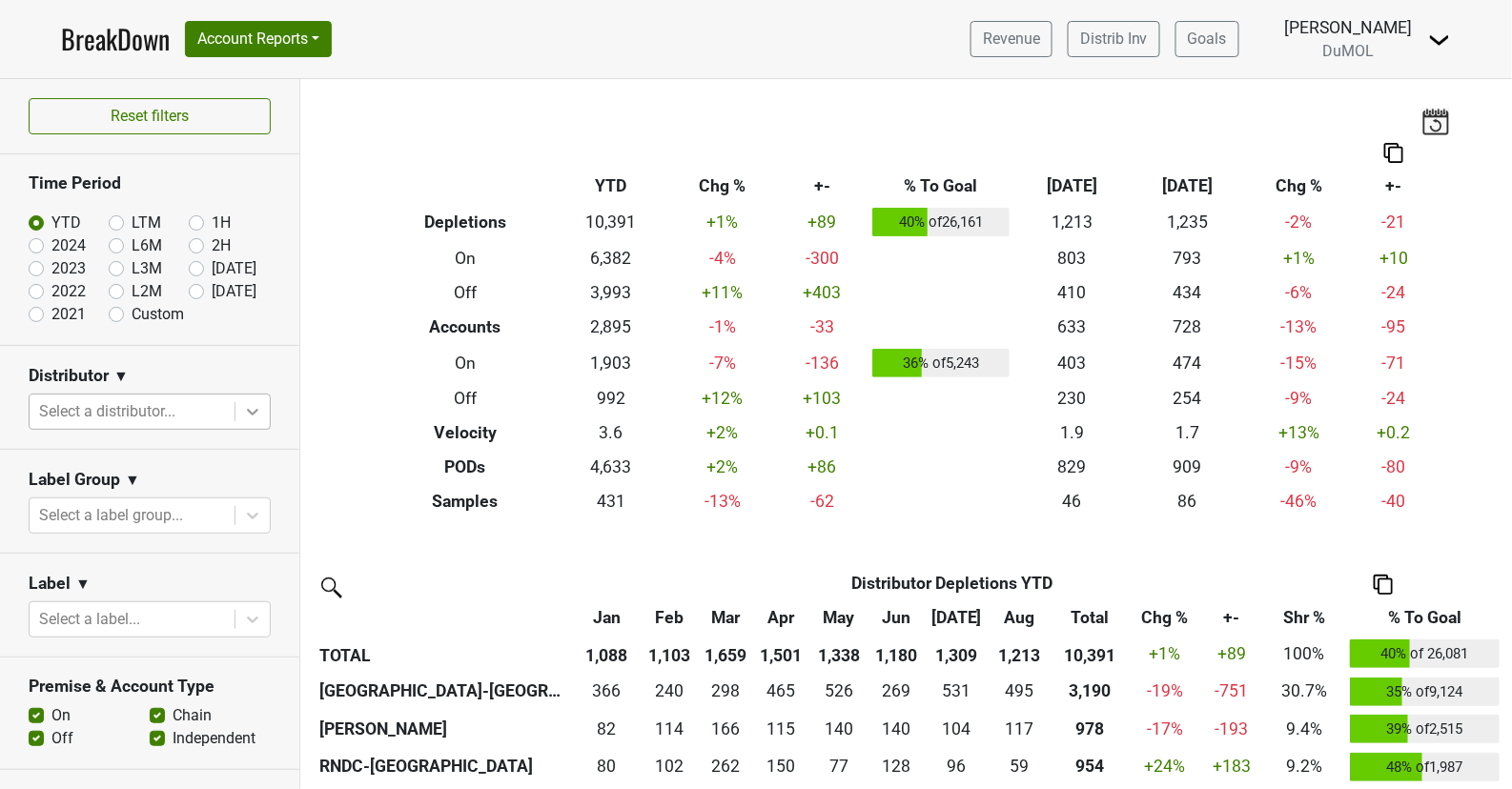
click at [246, 404] on icon at bounding box center [253, 412] width 19 height 19
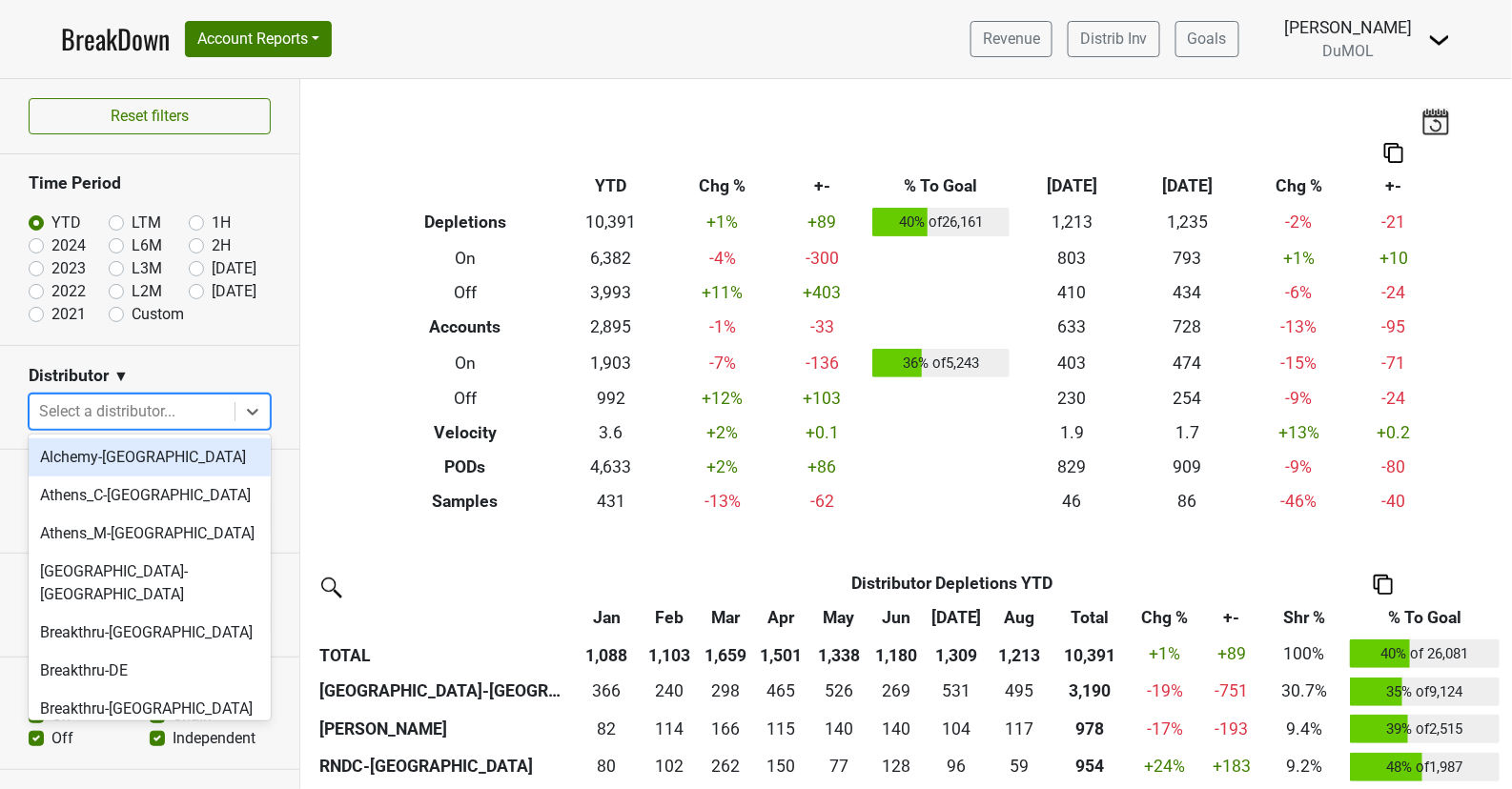
click at [279, 358] on section "Distributor ▼ option Alchemy-[GEOGRAPHIC_DATA] focused, 1 of 55. 55 results ava…" at bounding box center [149, 397] width 300 height 104
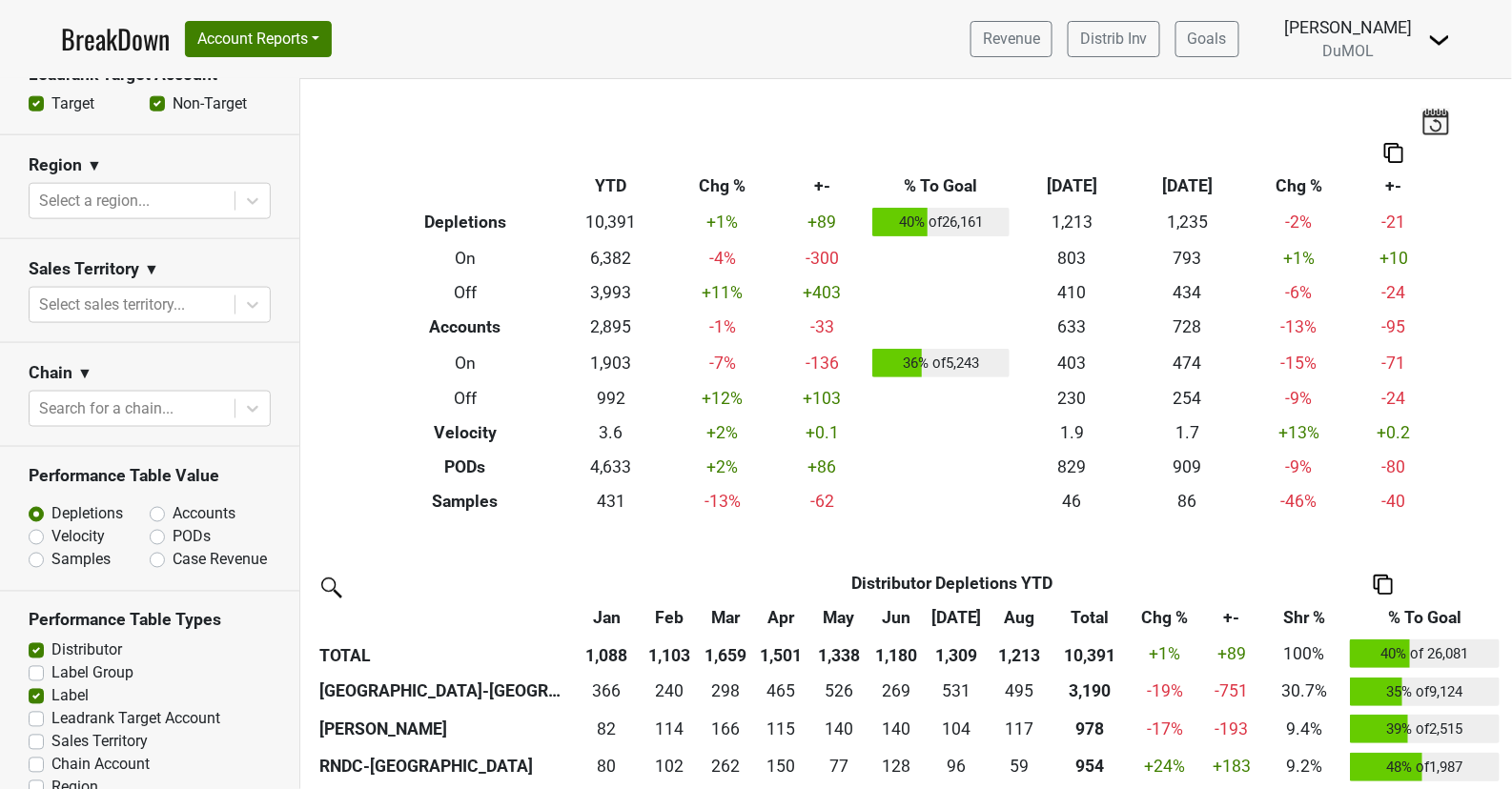
scroll to position [735, 0]
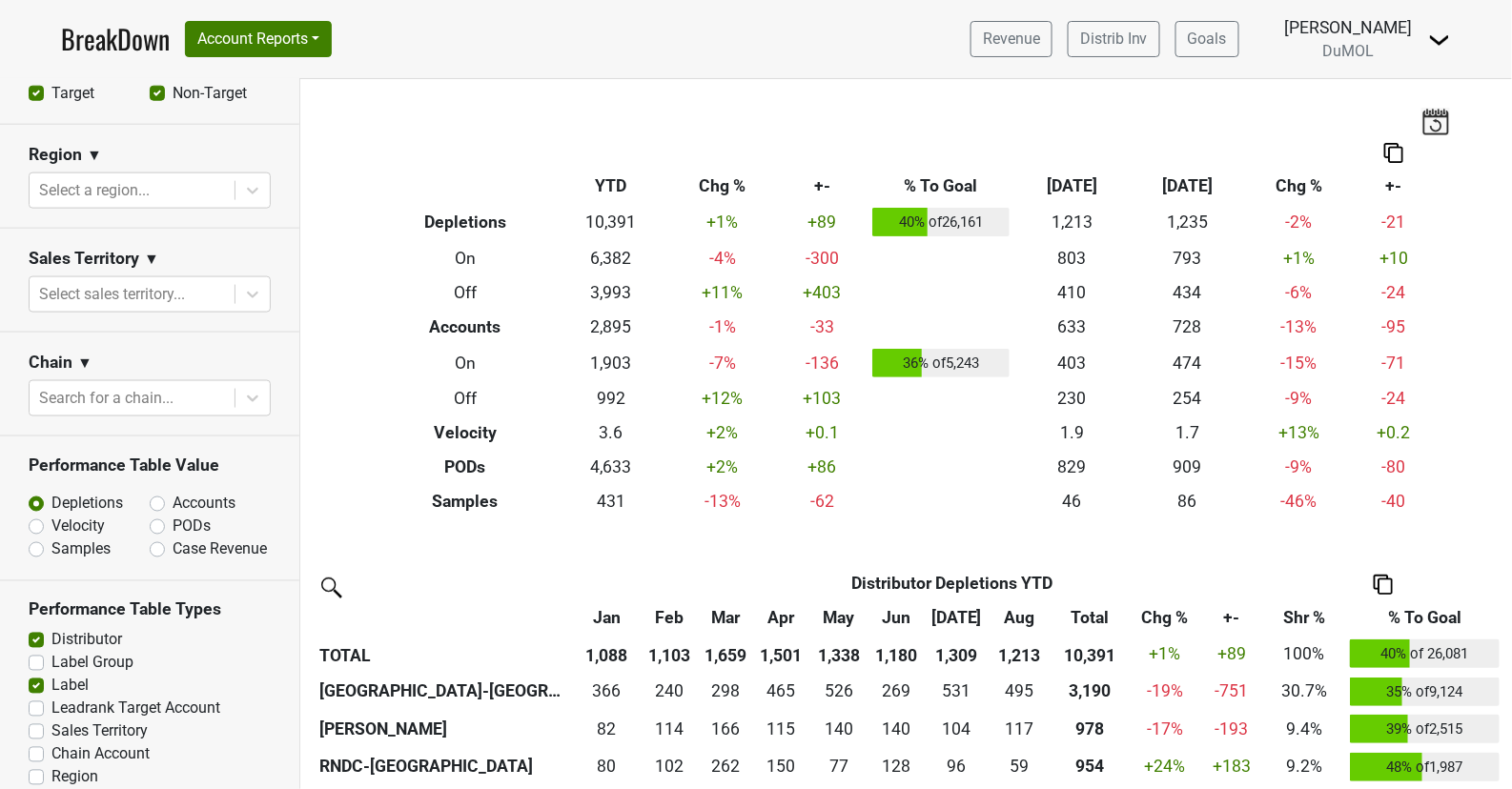
click at [52, 519] on label "Velocity" at bounding box center [79, 528] width 54 height 23
click at [38, 519] on input "Velocity" at bounding box center [86, 526] width 115 height 19
radio input "true"
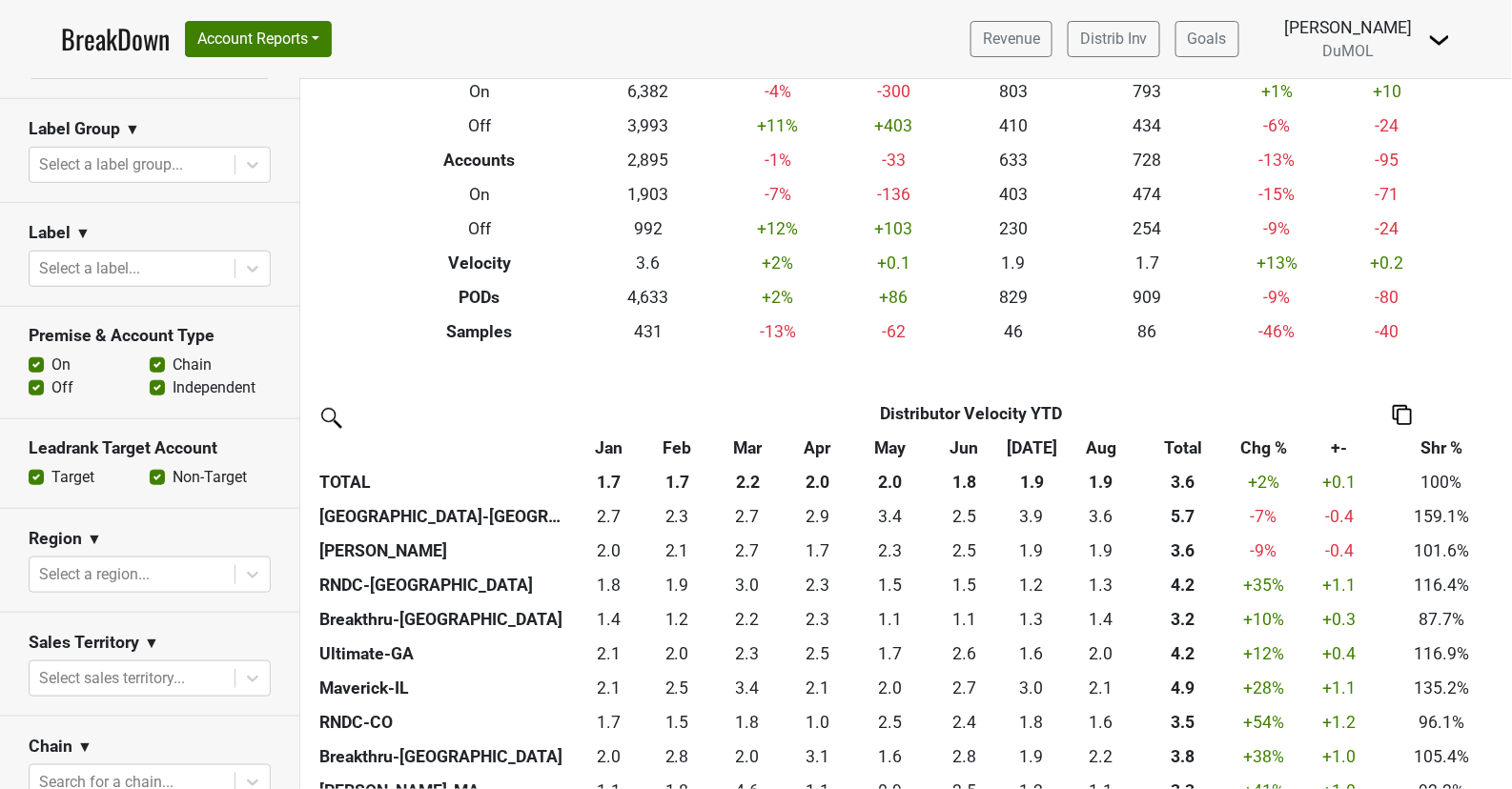
scroll to position [394, 0]
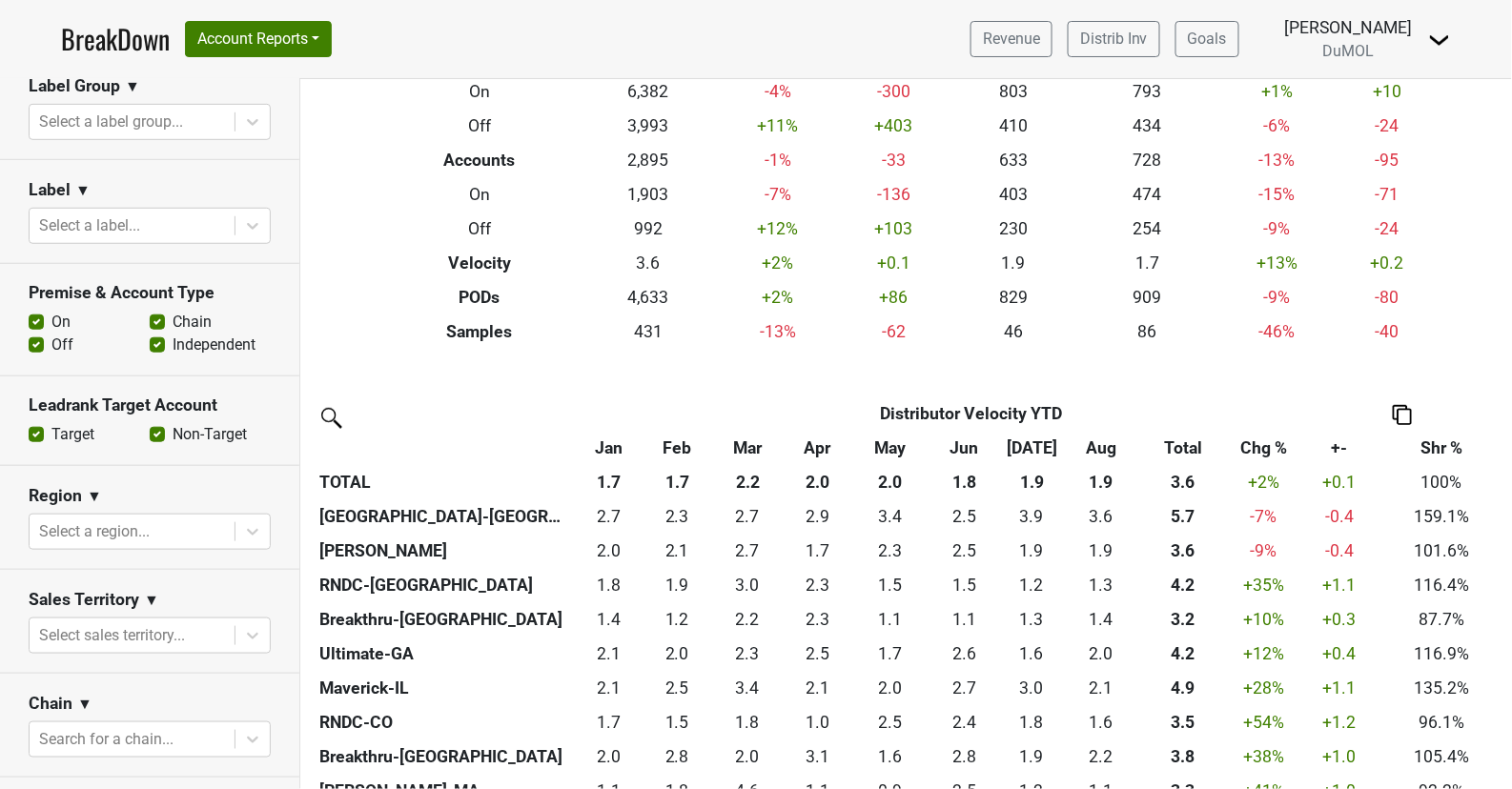
click at [52, 338] on label "Off" at bounding box center [62, 345] width 22 height 23
click at [34, 338] on input "Off" at bounding box center [36, 343] width 15 height 19
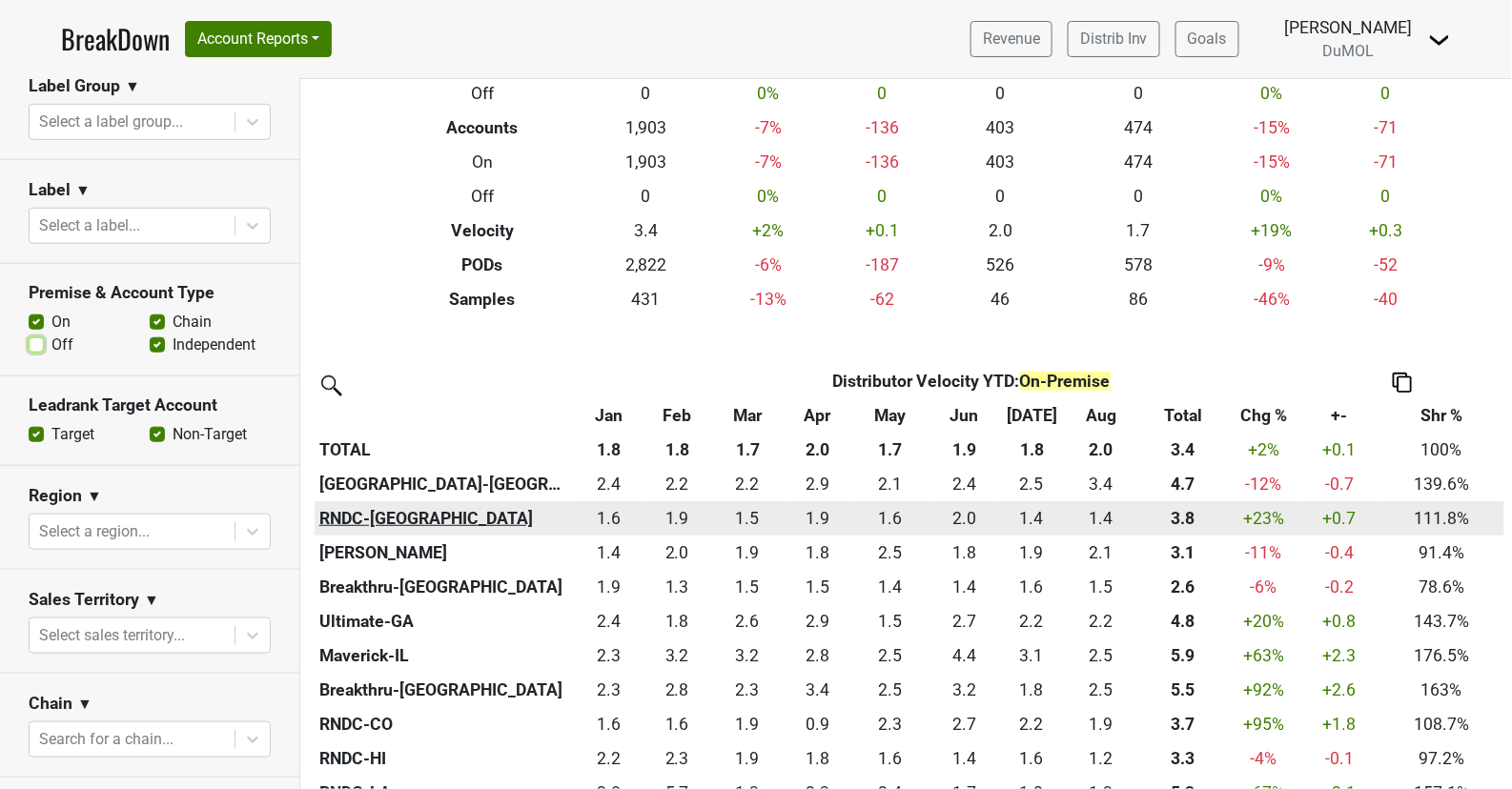
scroll to position [196, 0]
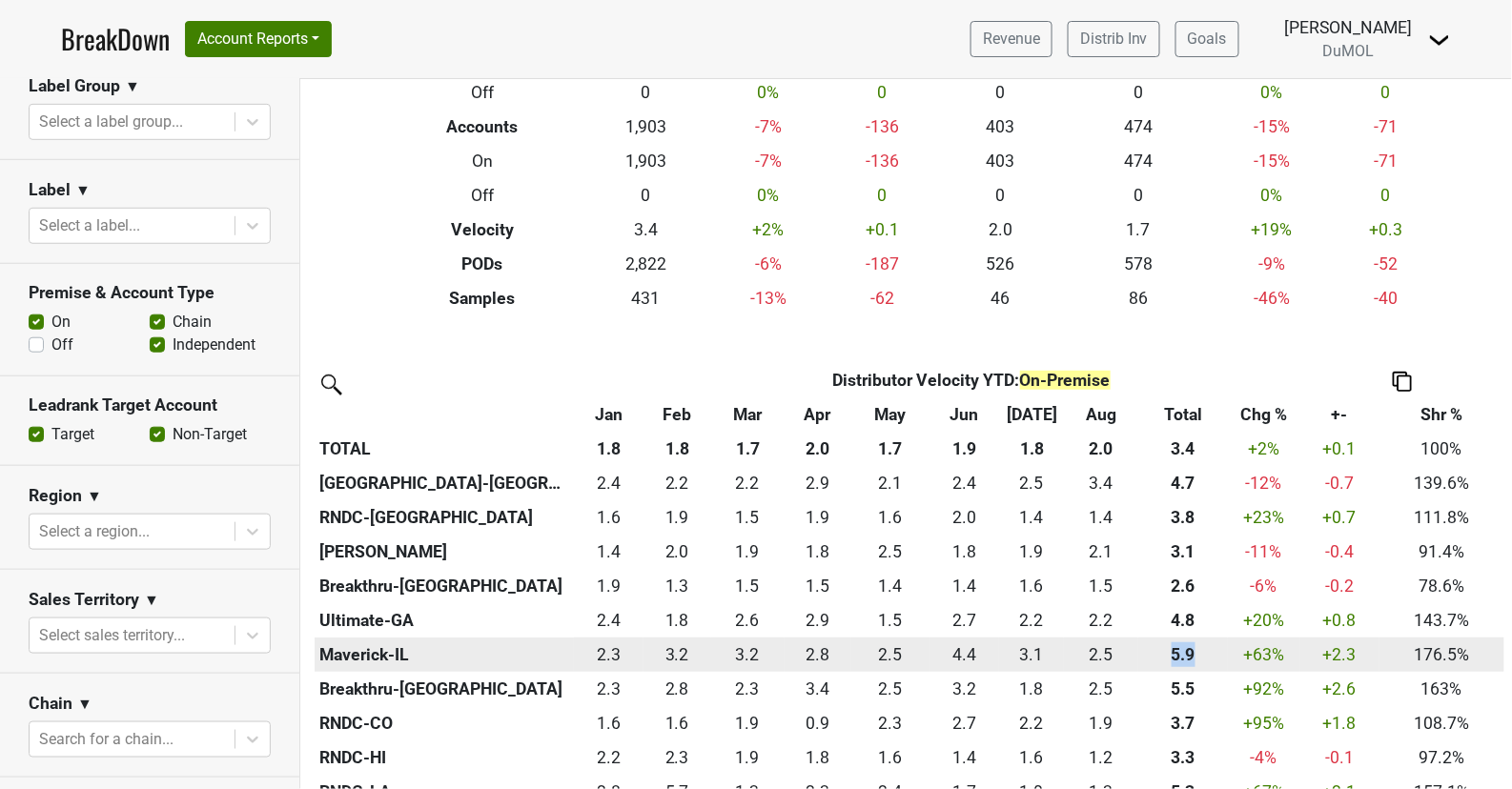
drag, startPoint x: 1191, startPoint y: 656, endPoint x: 1152, endPoint y: 649, distance: 39.6
click at [1152, 649] on div "5.927370967741935 5.9" at bounding box center [1184, 655] width 81 height 25
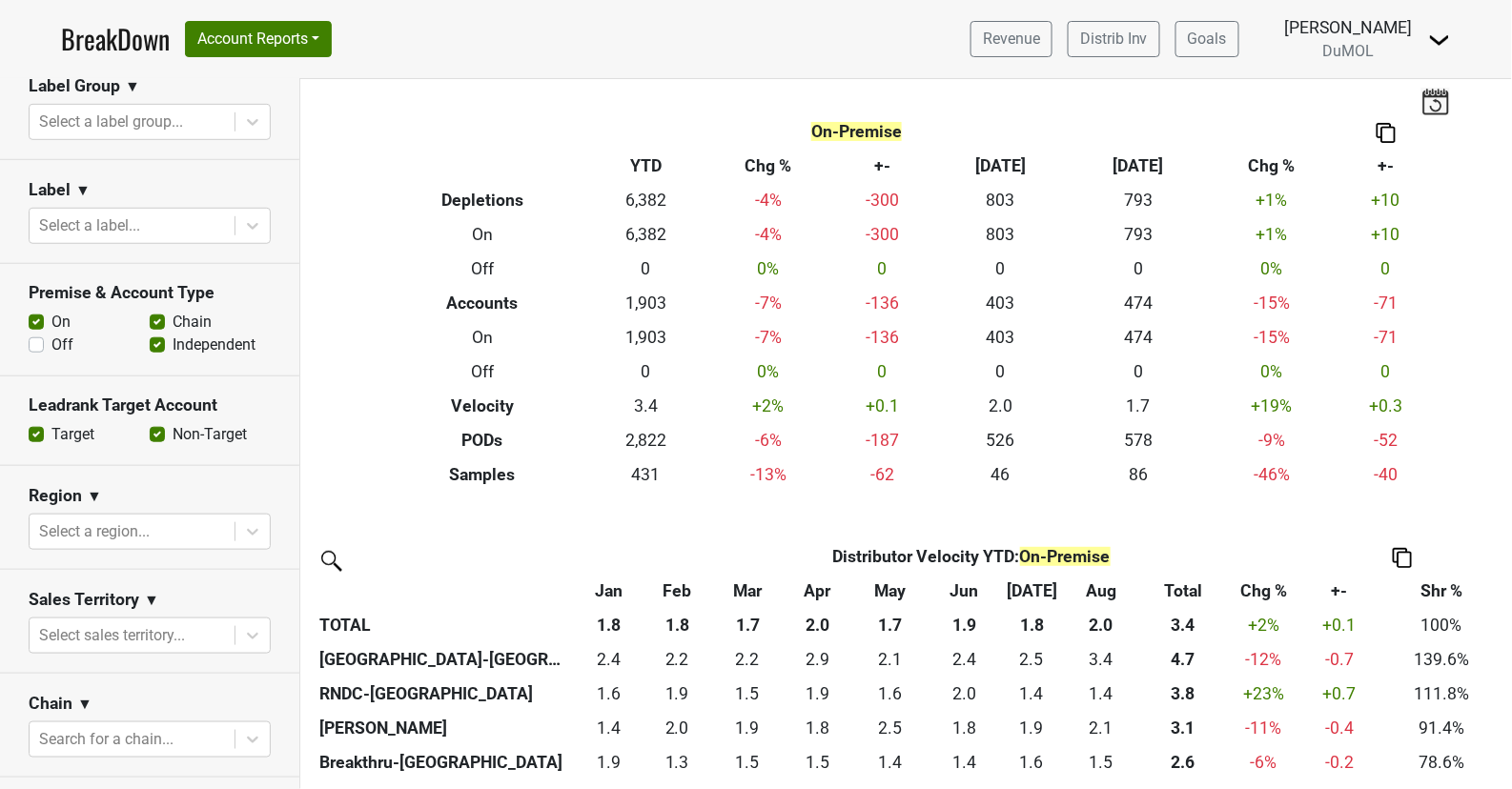
scroll to position [0, 0]
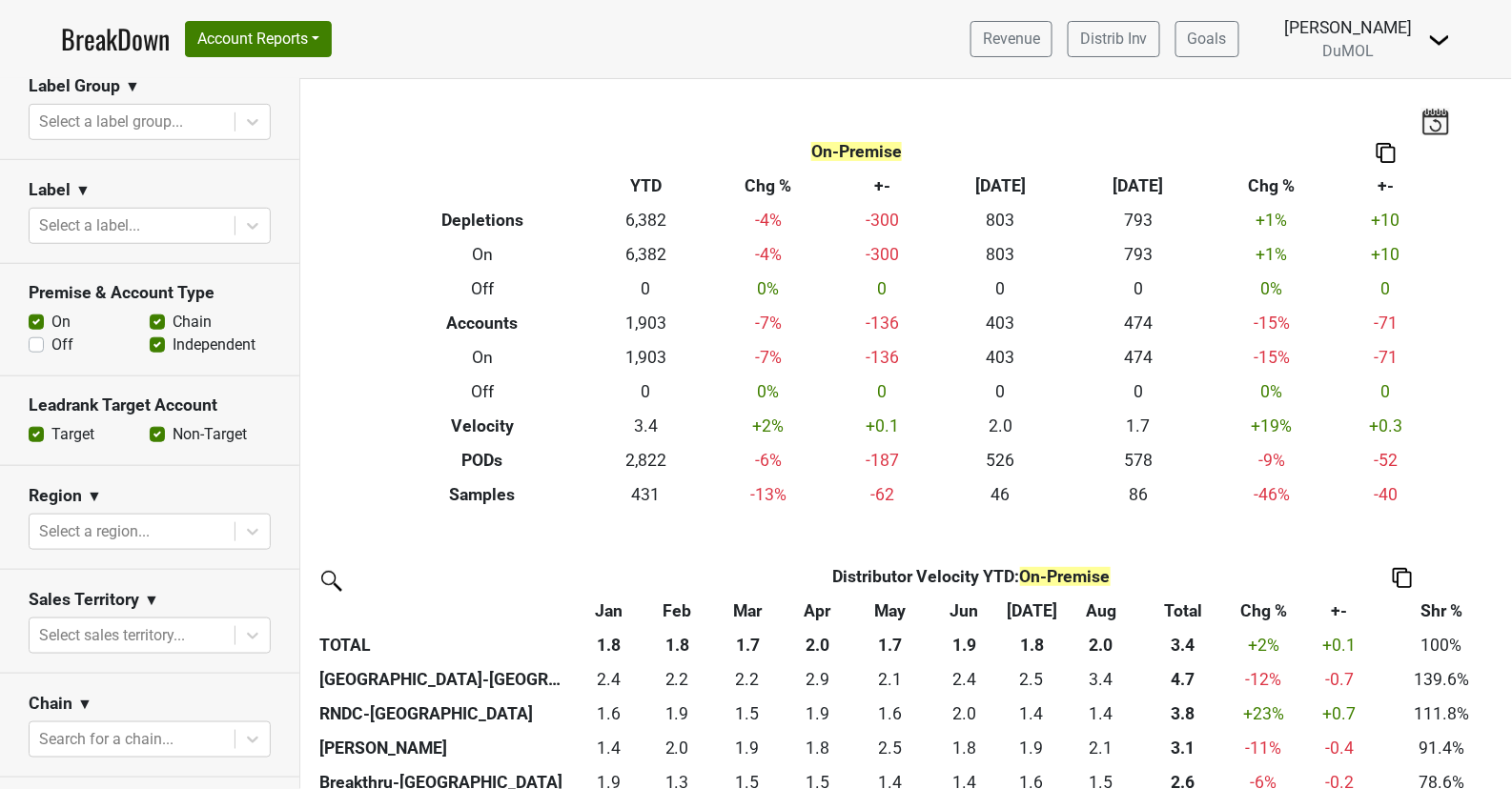
click at [52, 340] on label "Off" at bounding box center [62, 345] width 22 height 23
click at [33, 340] on input "Off" at bounding box center [36, 343] width 15 height 19
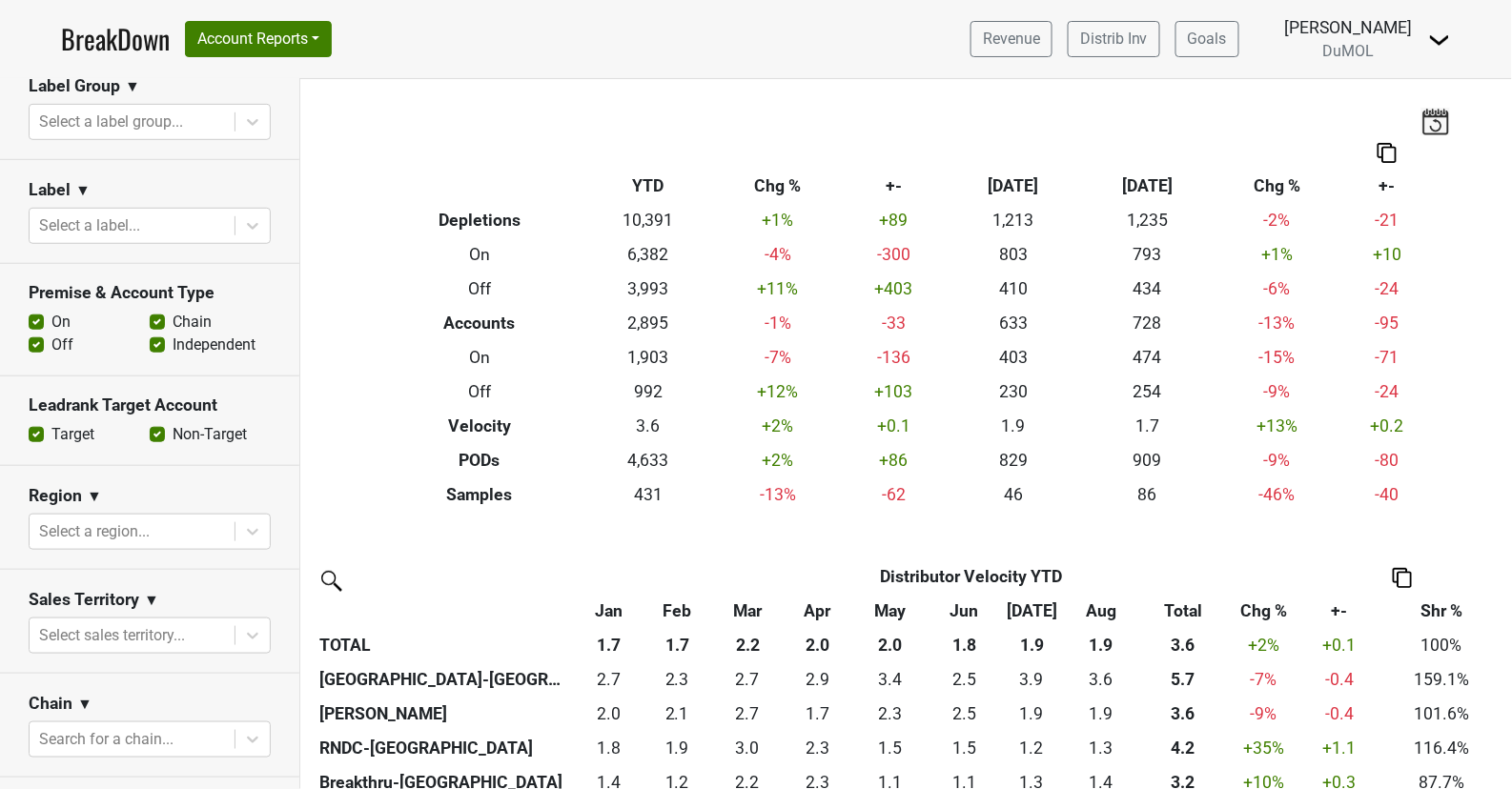
click at [52, 347] on label "Off" at bounding box center [62, 345] width 22 height 23
click at [37, 347] on input "Off" at bounding box center [36, 343] width 15 height 19
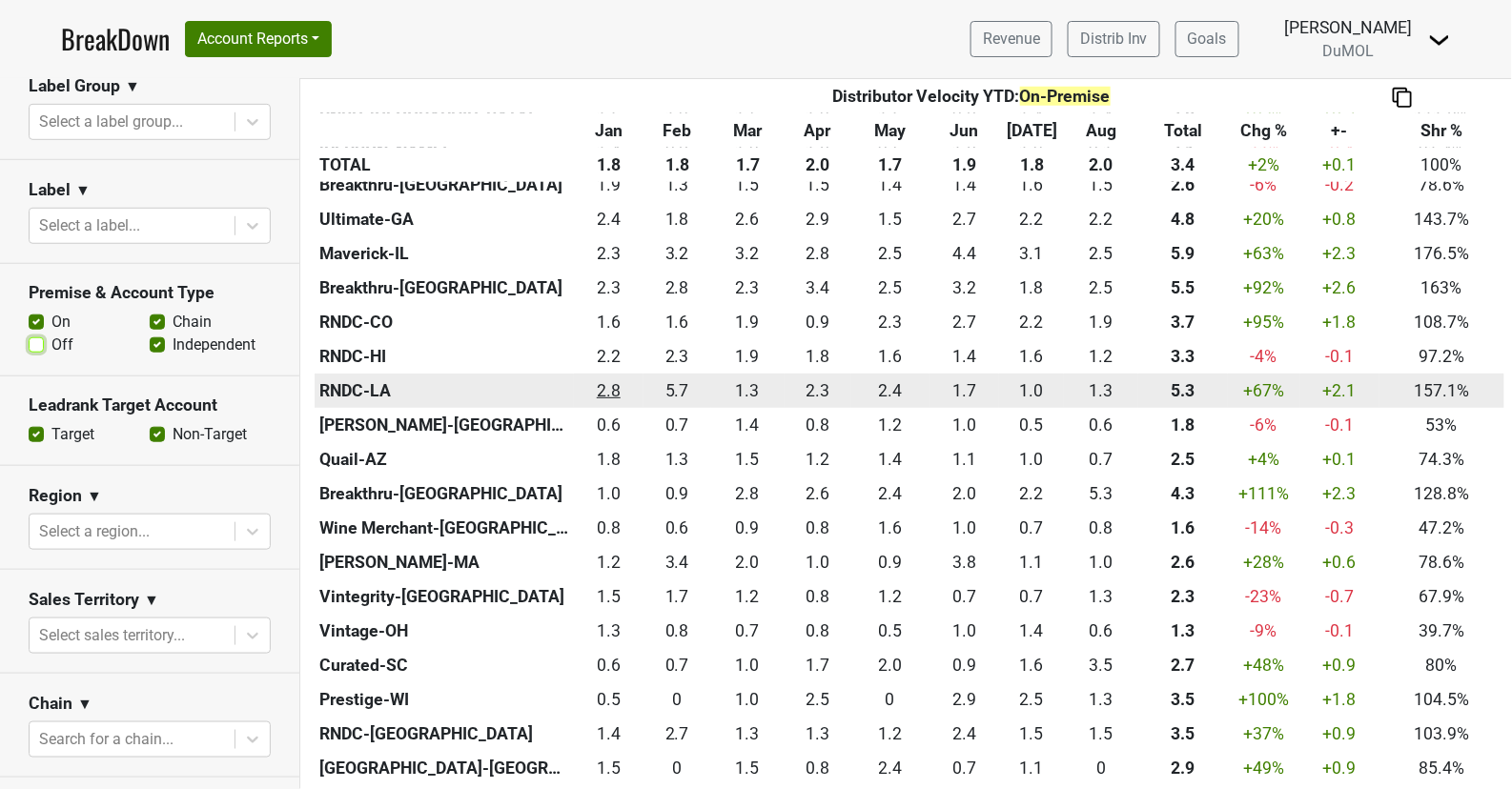
scroll to position [454, 0]
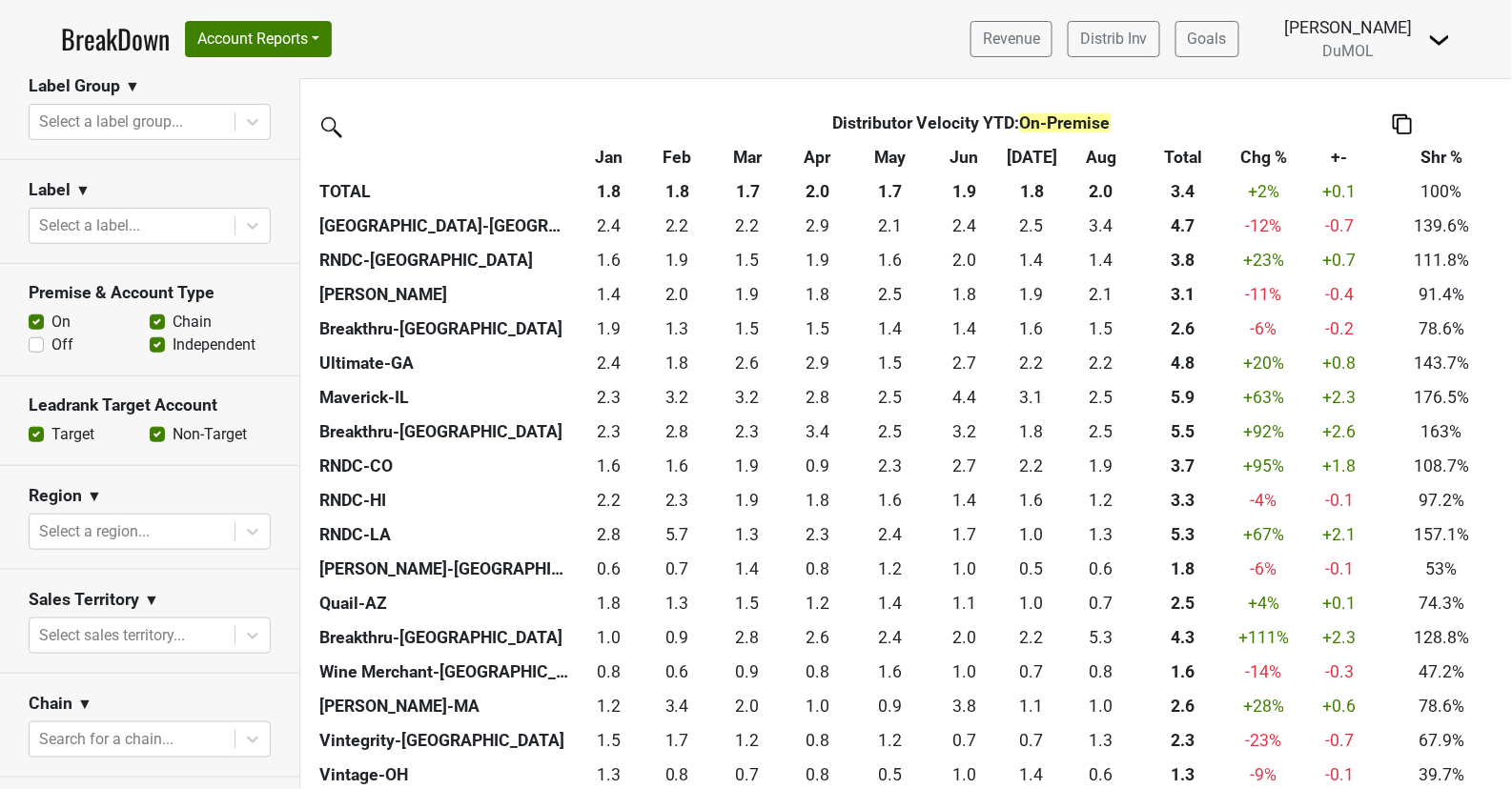
click at [52, 338] on label "Off" at bounding box center [62, 345] width 22 height 23
click at [34, 338] on input "Off" at bounding box center [36, 343] width 15 height 19
click at [34, 338] on div "Reset filters Time Period YTD LTM 1H 2024 L6M 2H 2023 L3M Aug '25 2022 L2M Sep …" at bounding box center [150, 435] width 301 height 710
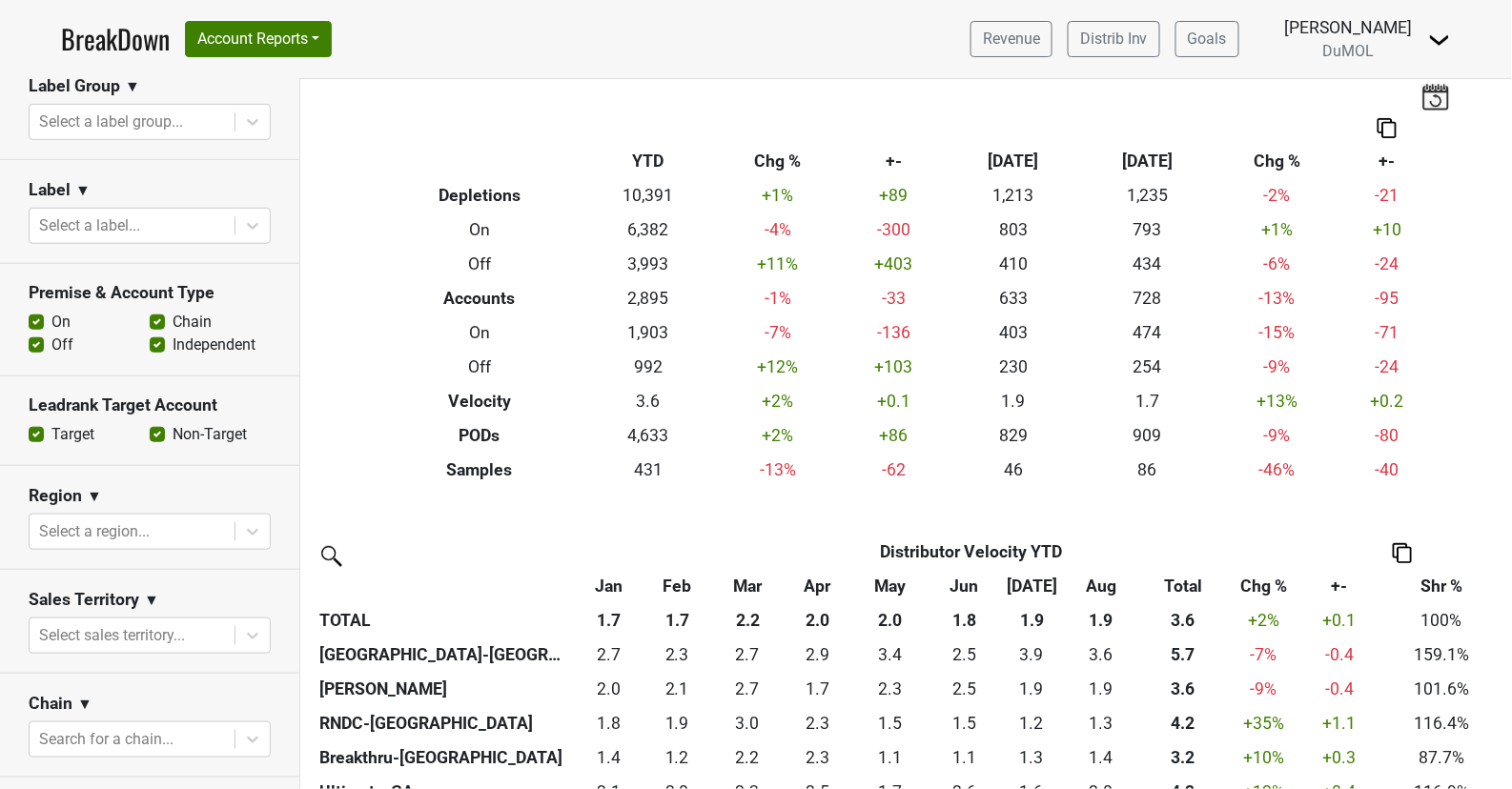
scroll to position [40, 0]
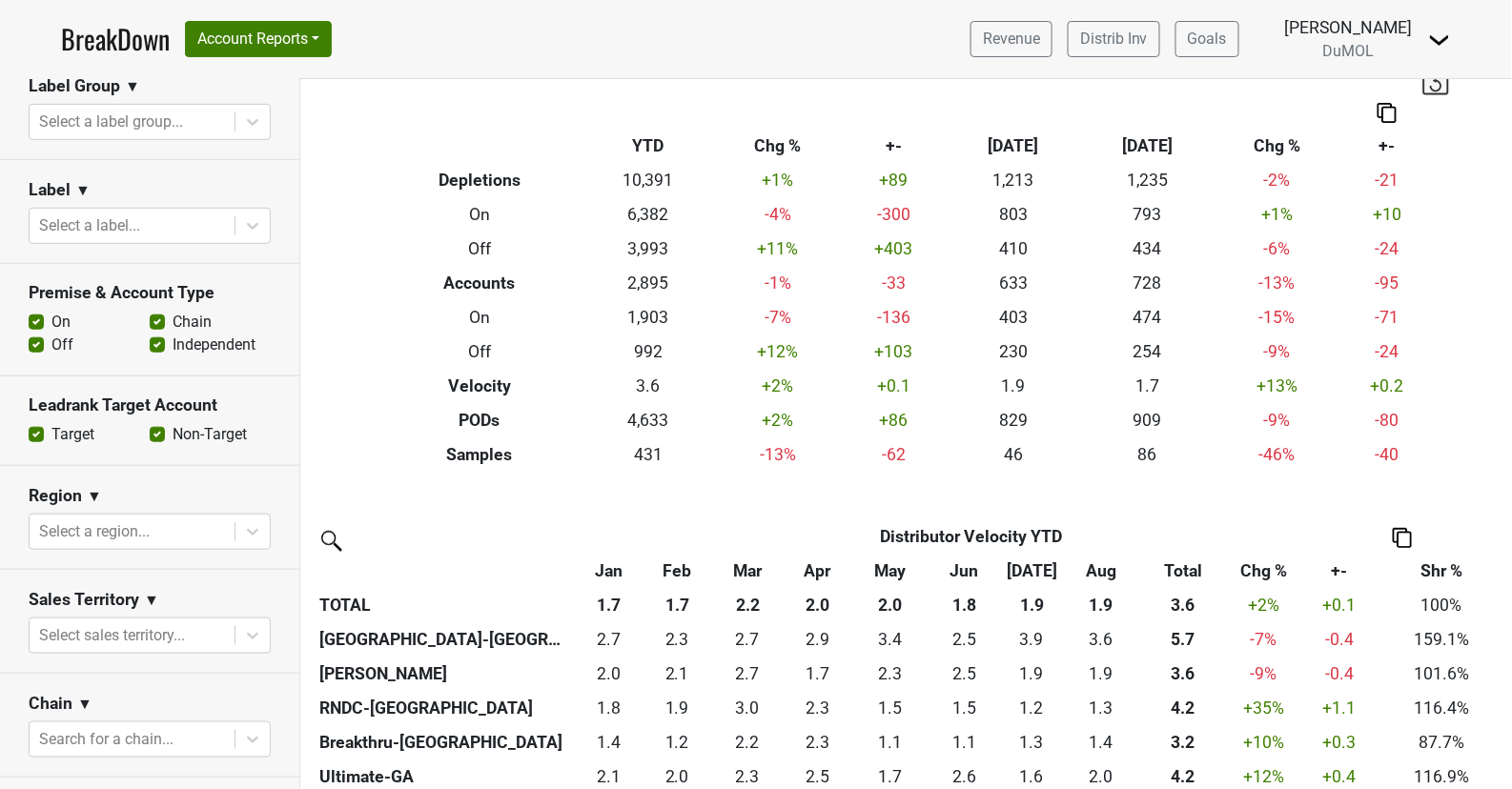
click at [52, 344] on label "Off" at bounding box center [62, 345] width 22 height 23
click at [33, 344] on input "Off" at bounding box center [36, 343] width 15 height 19
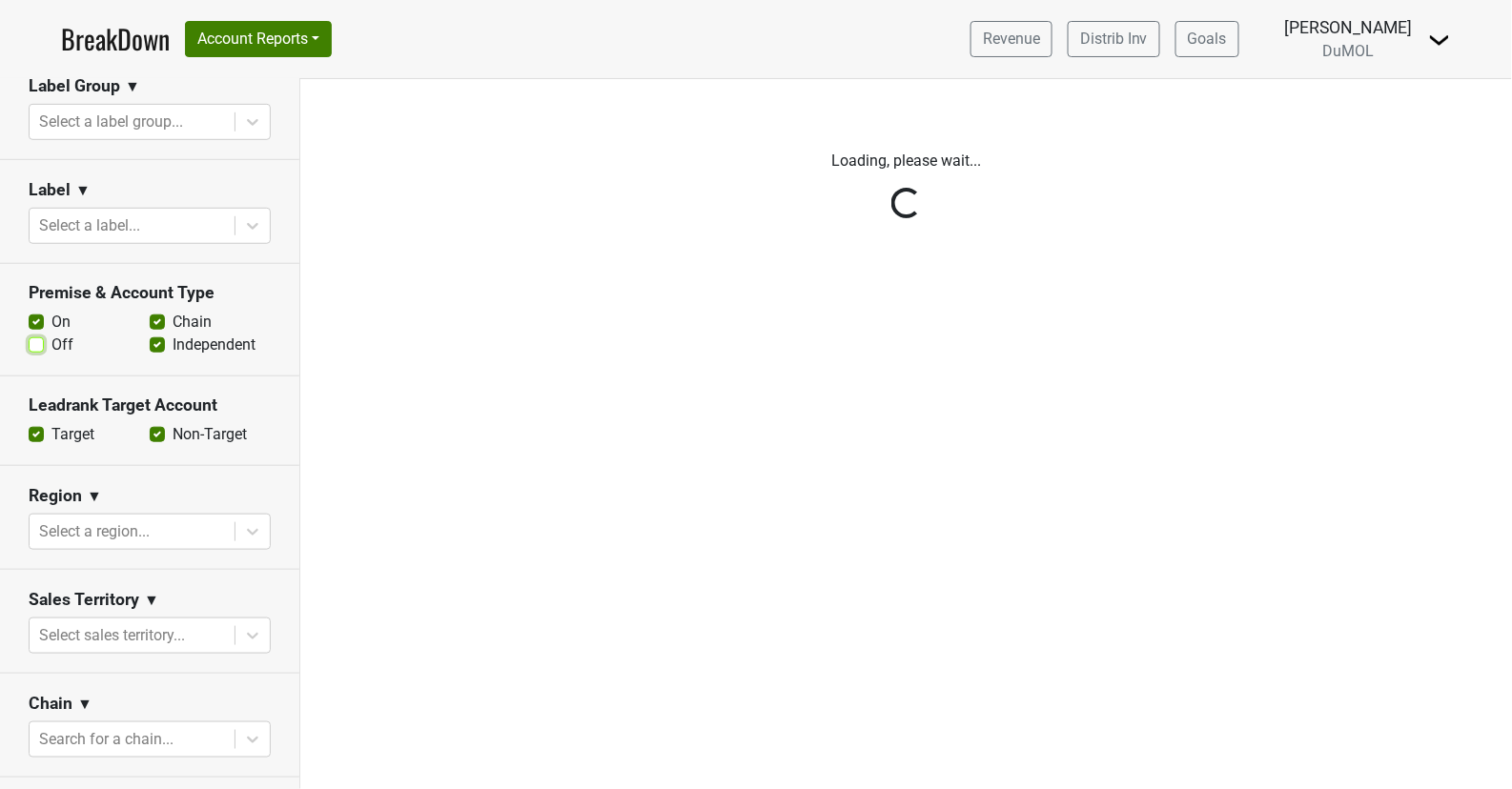
scroll to position [0, 0]
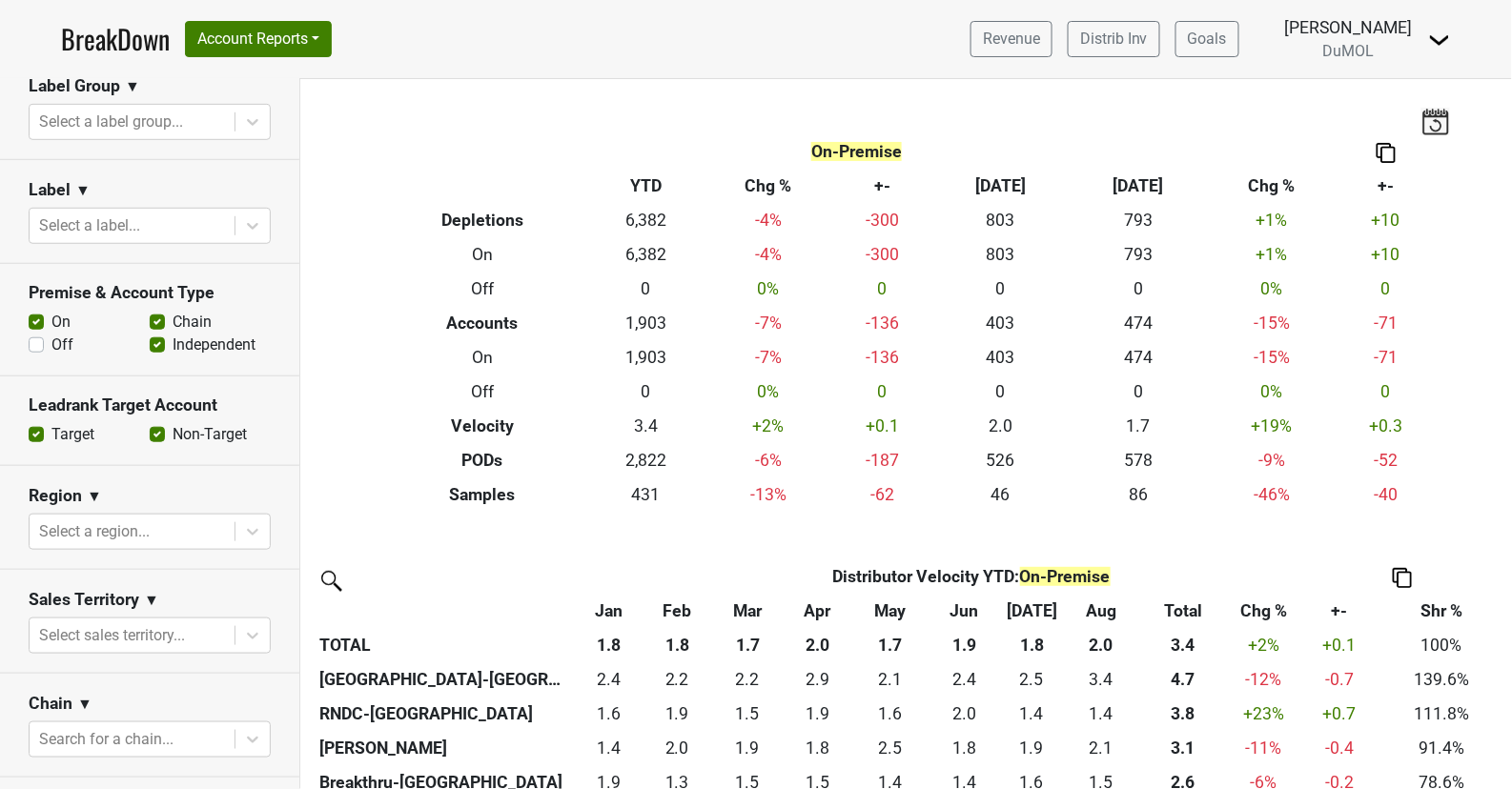
click at [52, 335] on label "Off" at bounding box center [62, 345] width 22 height 23
click at [34, 335] on input "Off" at bounding box center [36, 343] width 15 height 19
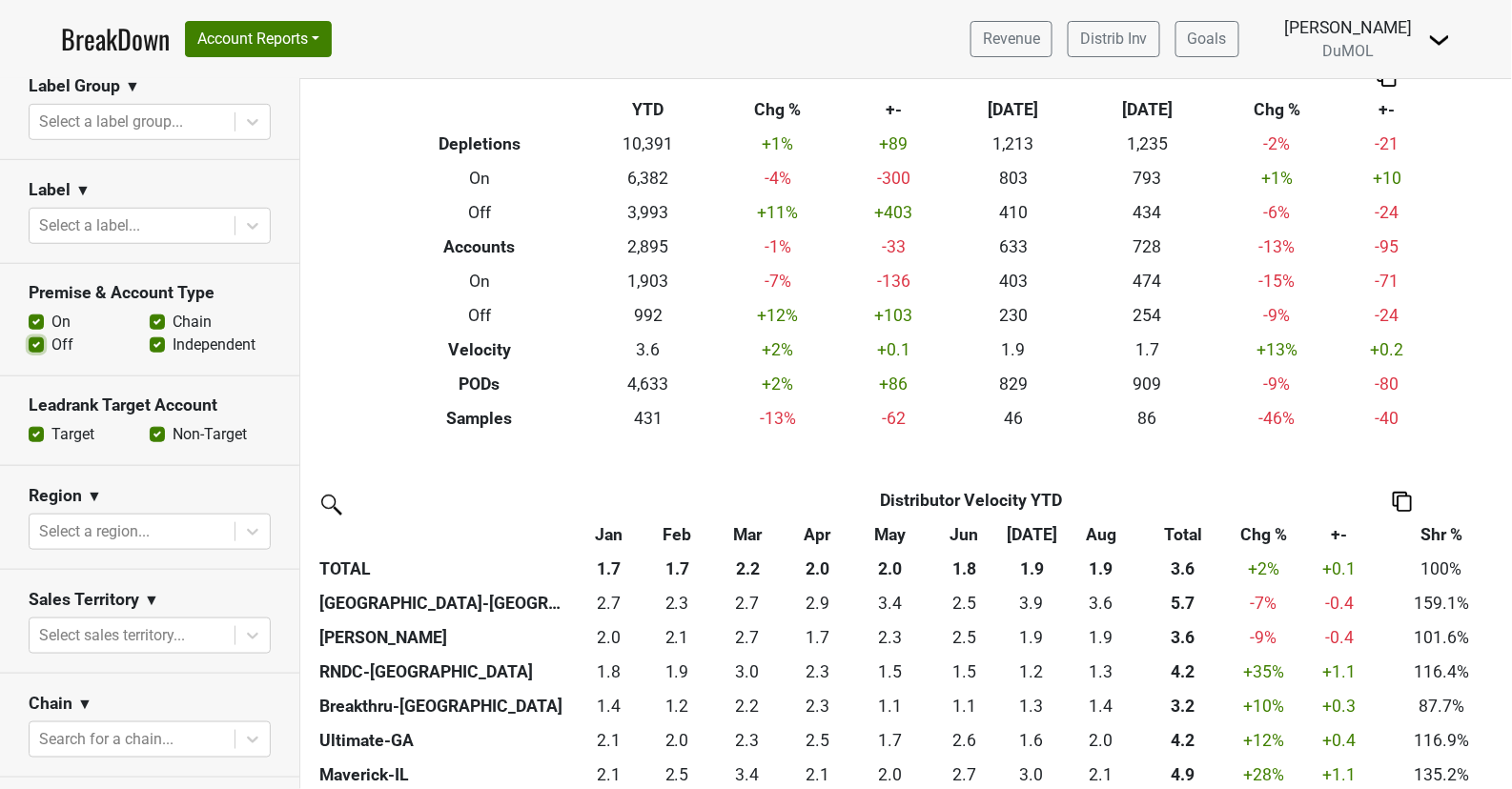
scroll to position [88, 0]
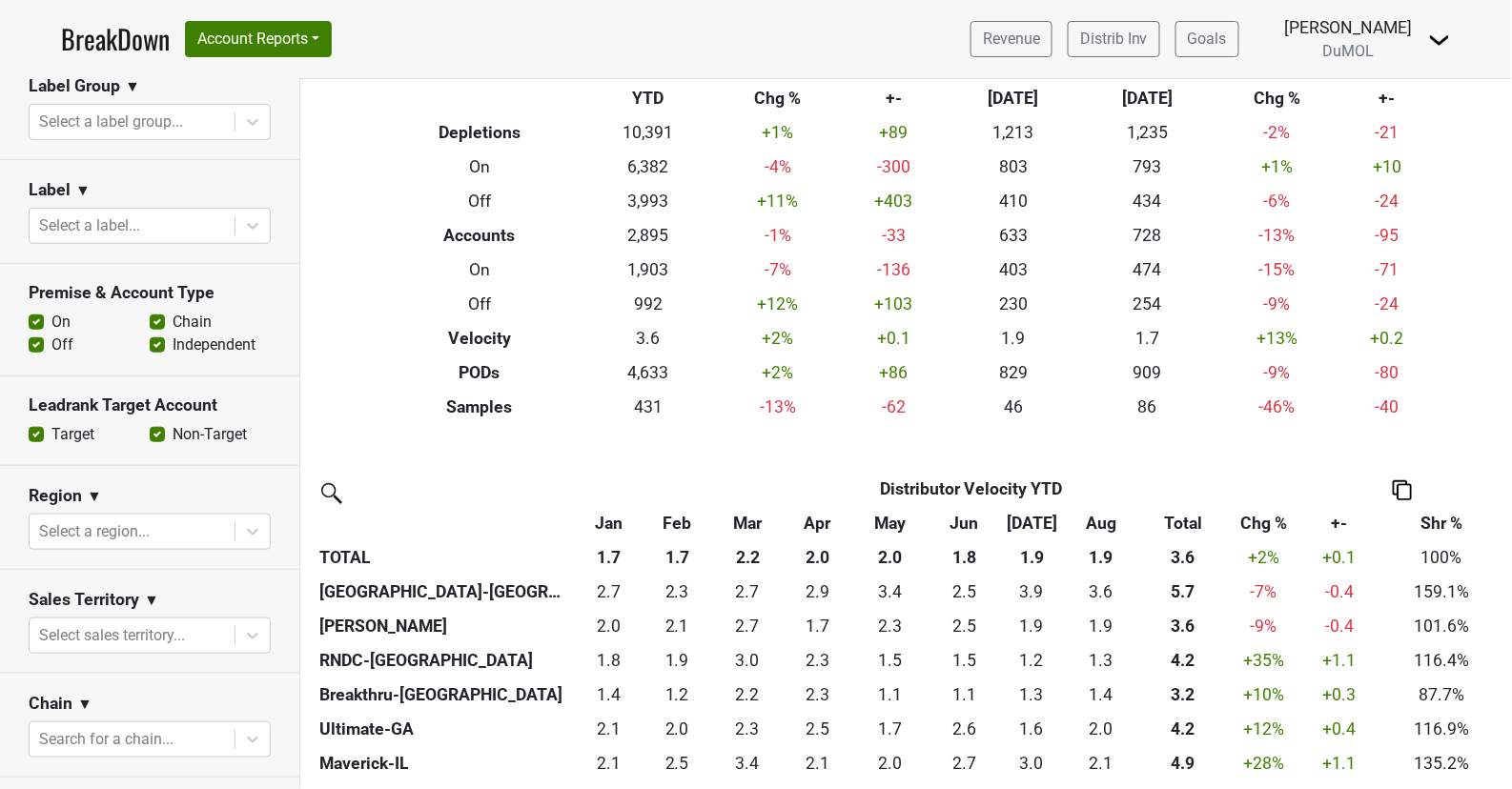
click at [1397, 492] on img at bounding box center [1402, 490] width 19 height 20
click at [1402, 446] on div "Export to Excel" at bounding box center [1400, 455] width 98 height 28
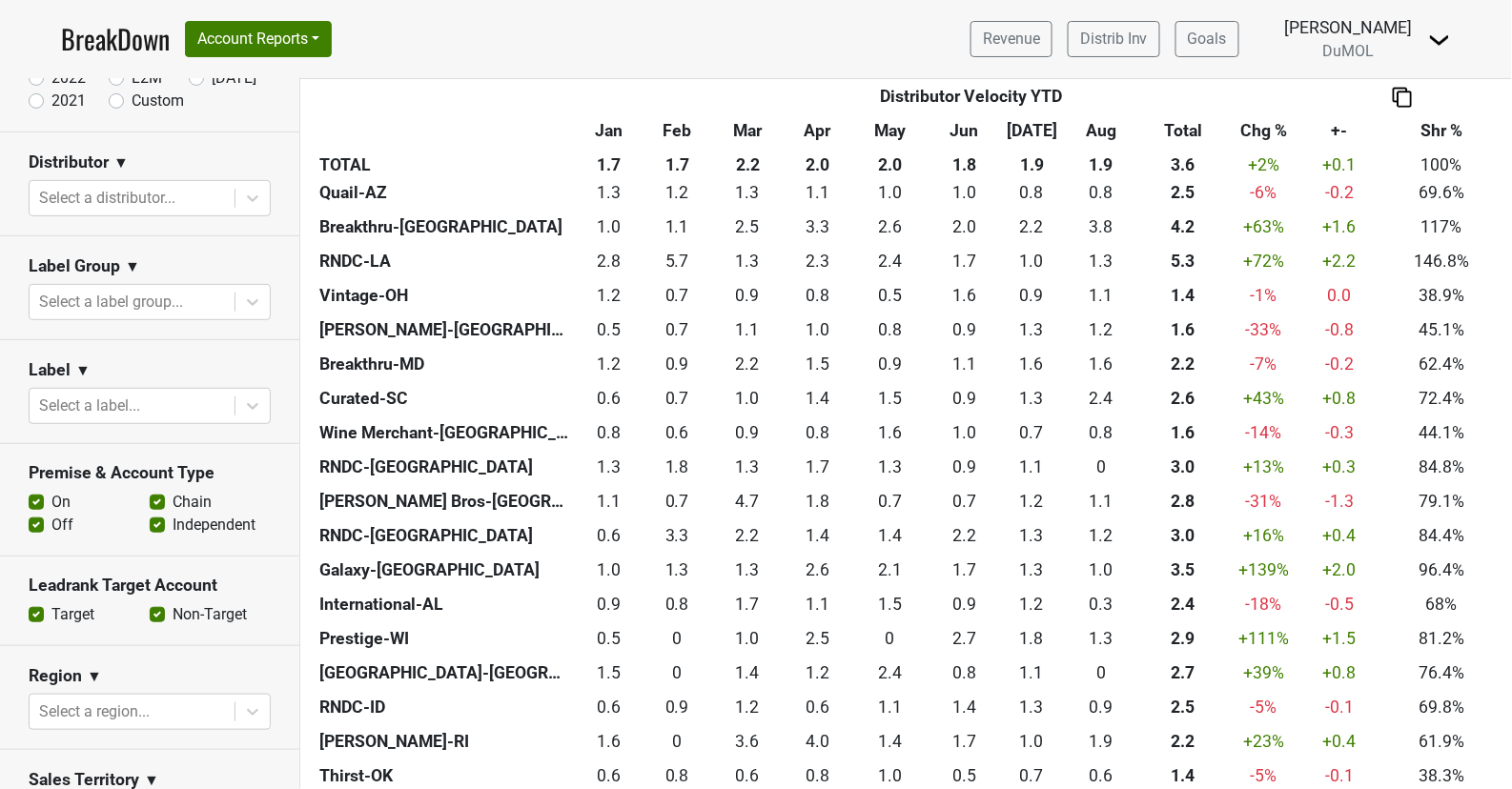
scroll to position [0, 0]
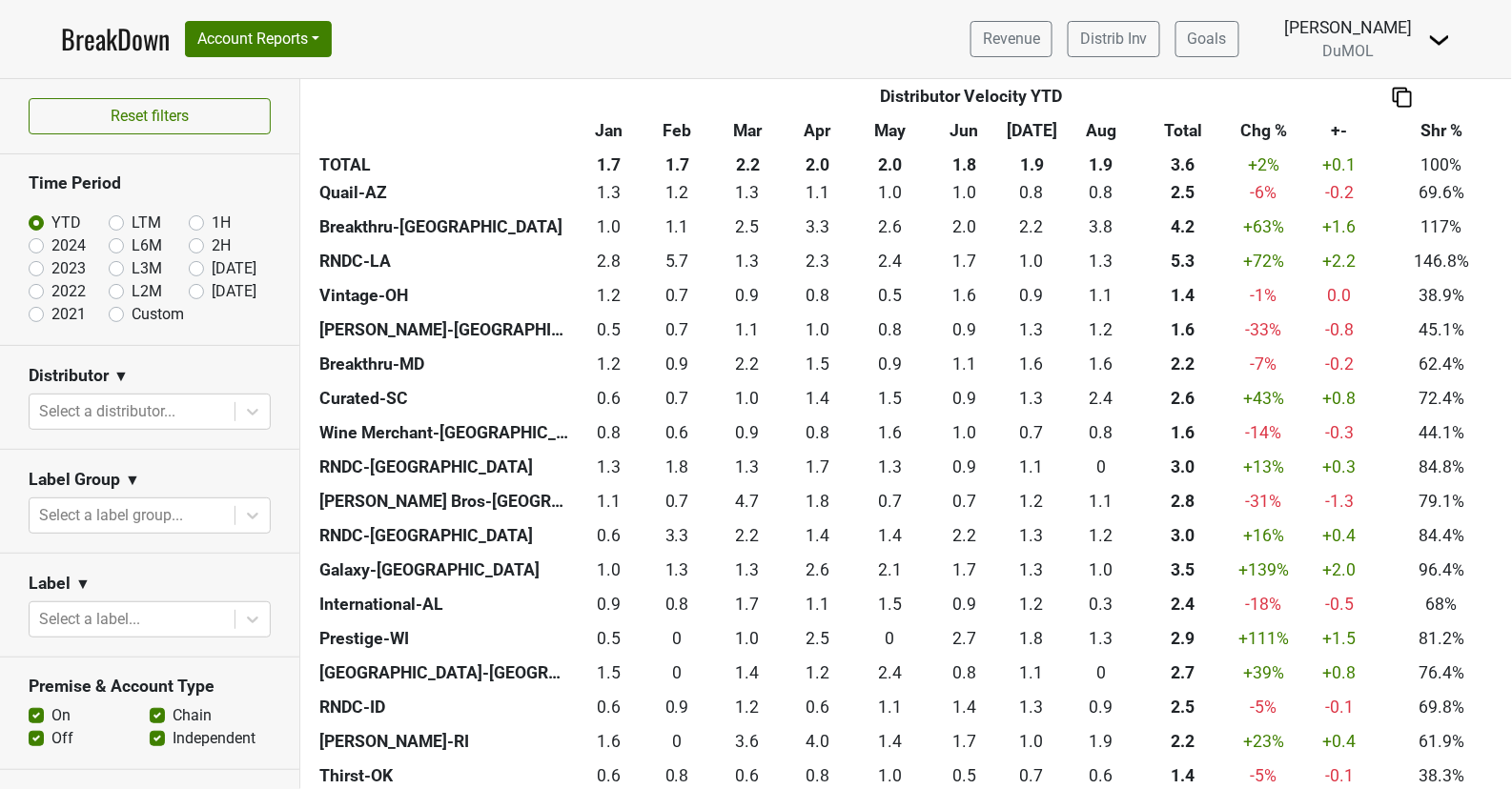
click at [166, 409] on div at bounding box center [132, 412] width 186 height 27
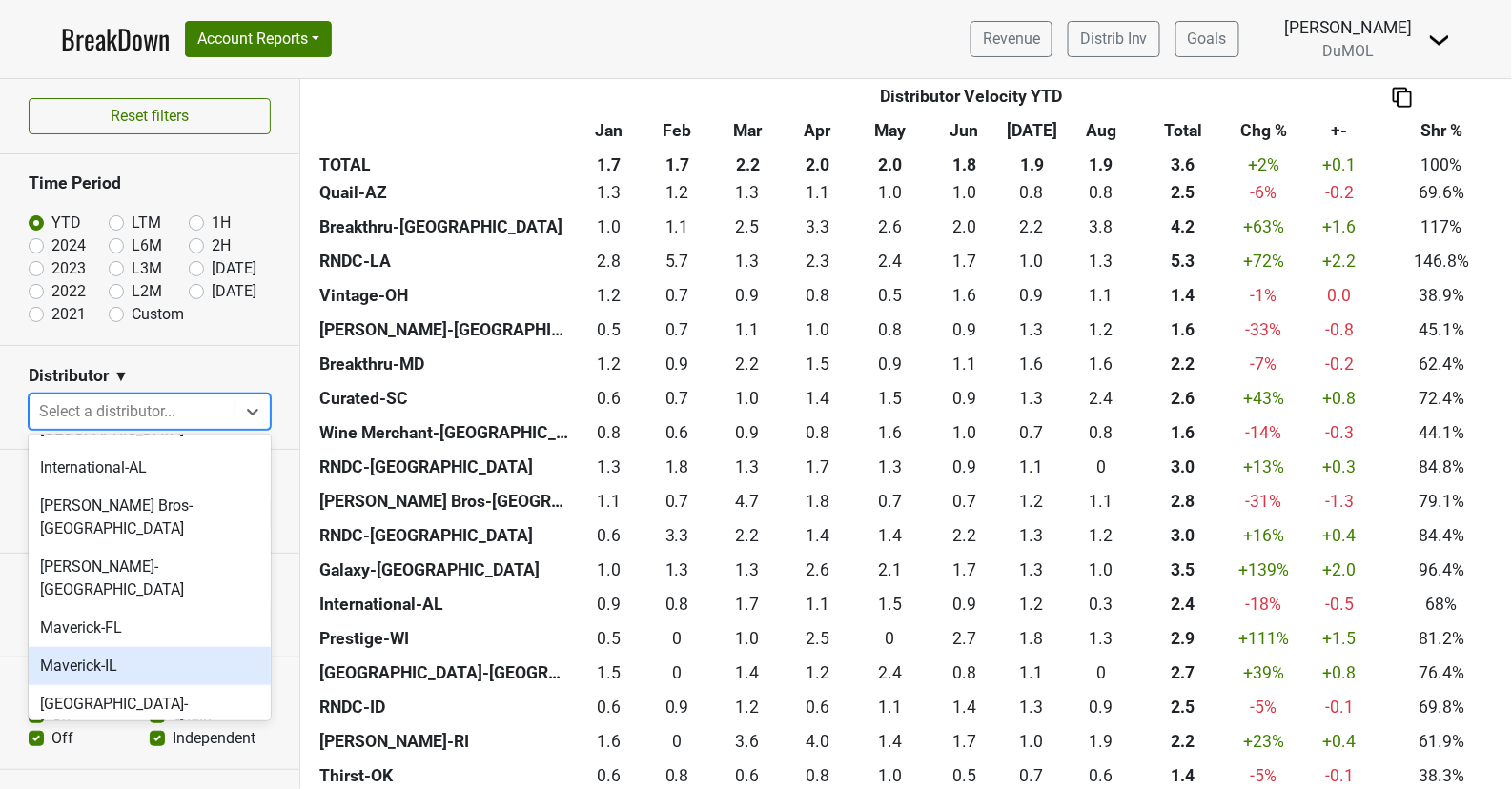
scroll to position [784, 0]
click at [153, 645] on div "Maverick-IL" at bounding box center [149, 665] width 242 height 38
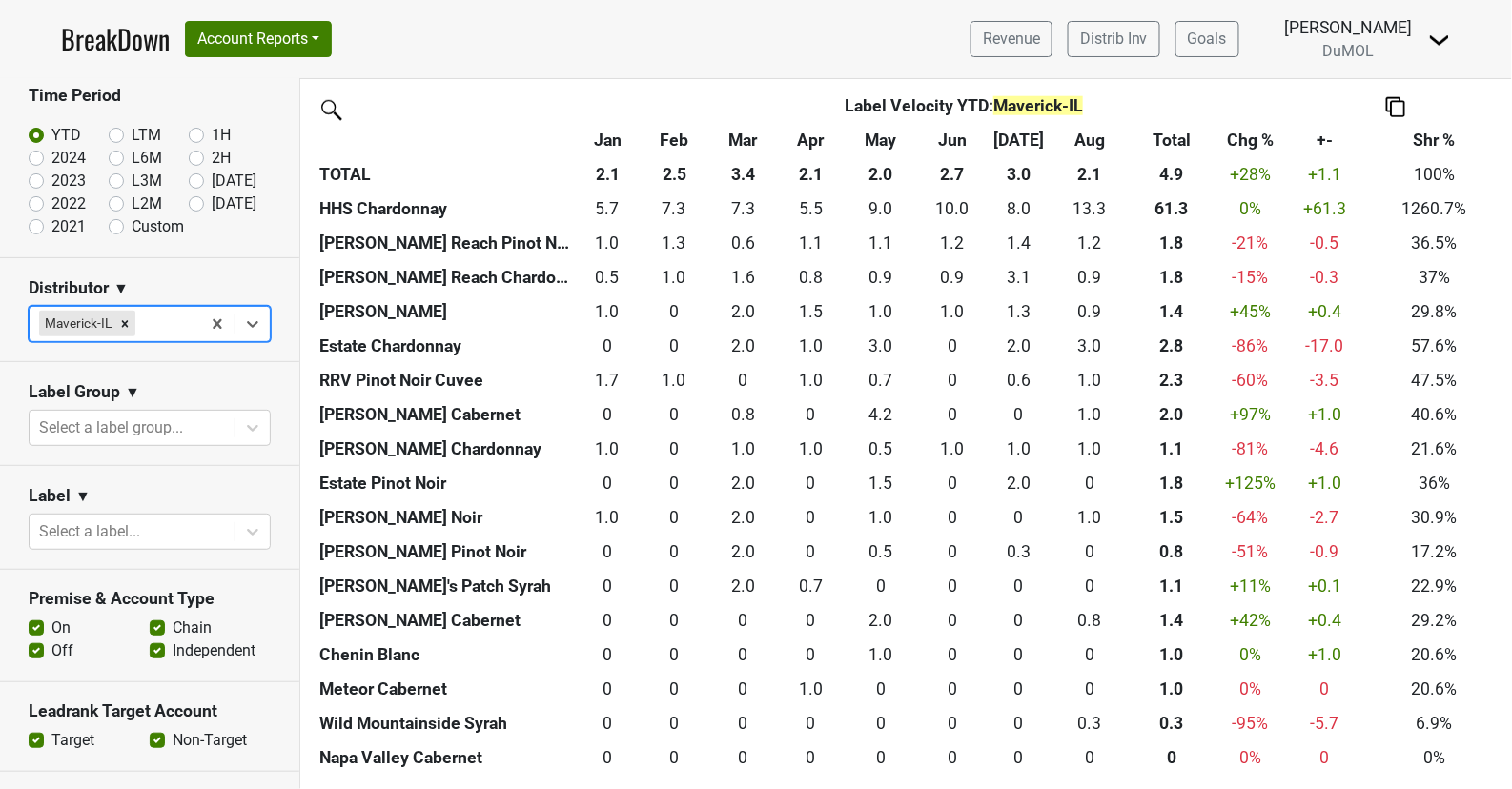
scroll to position [117, 0]
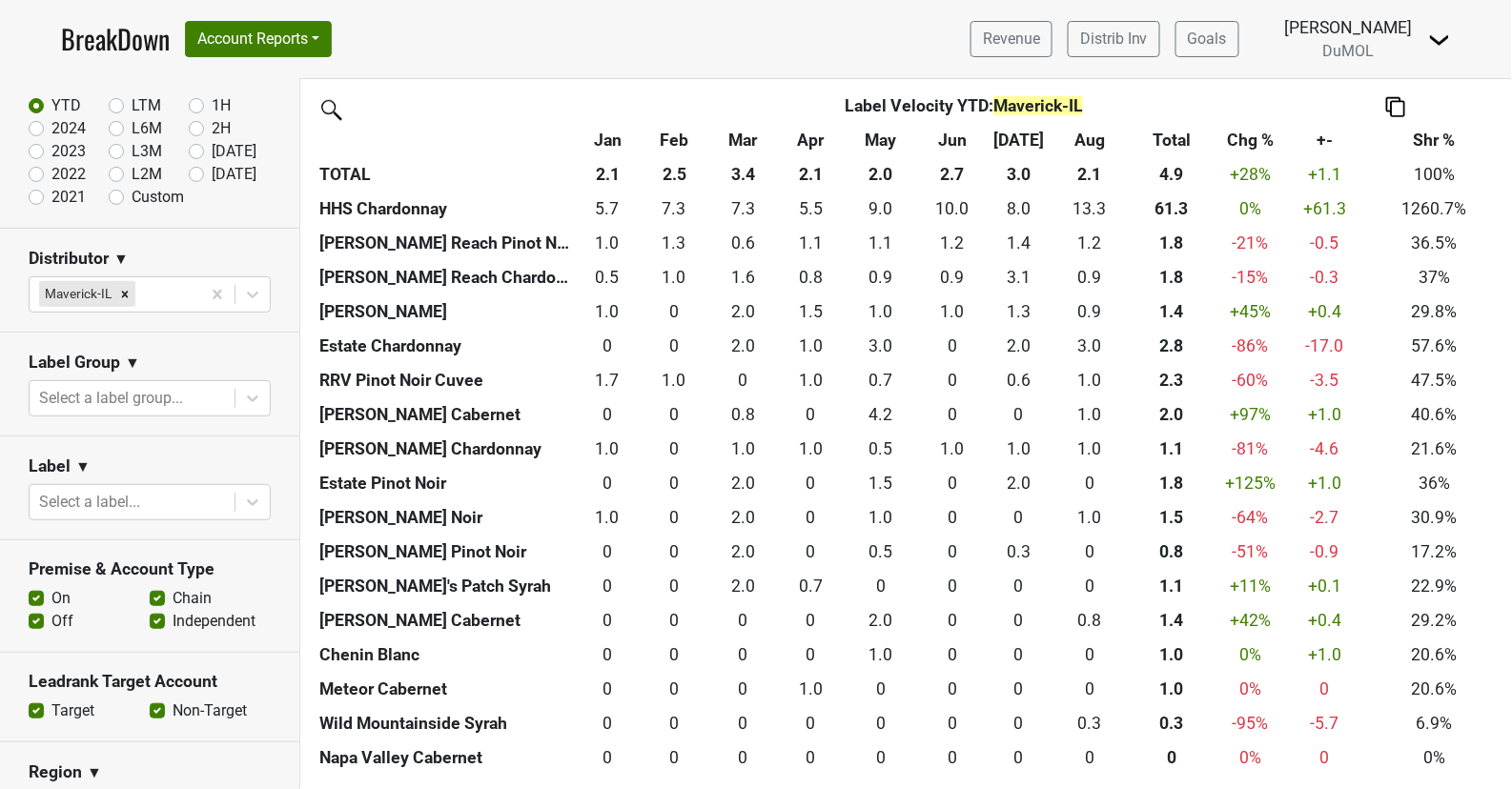
click at [52, 618] on label "Off" at bounding box center [62, 621] width 22 height 23
click at [35, 618] on input "Off" at bounding box center [36, 620] width 15 height 19
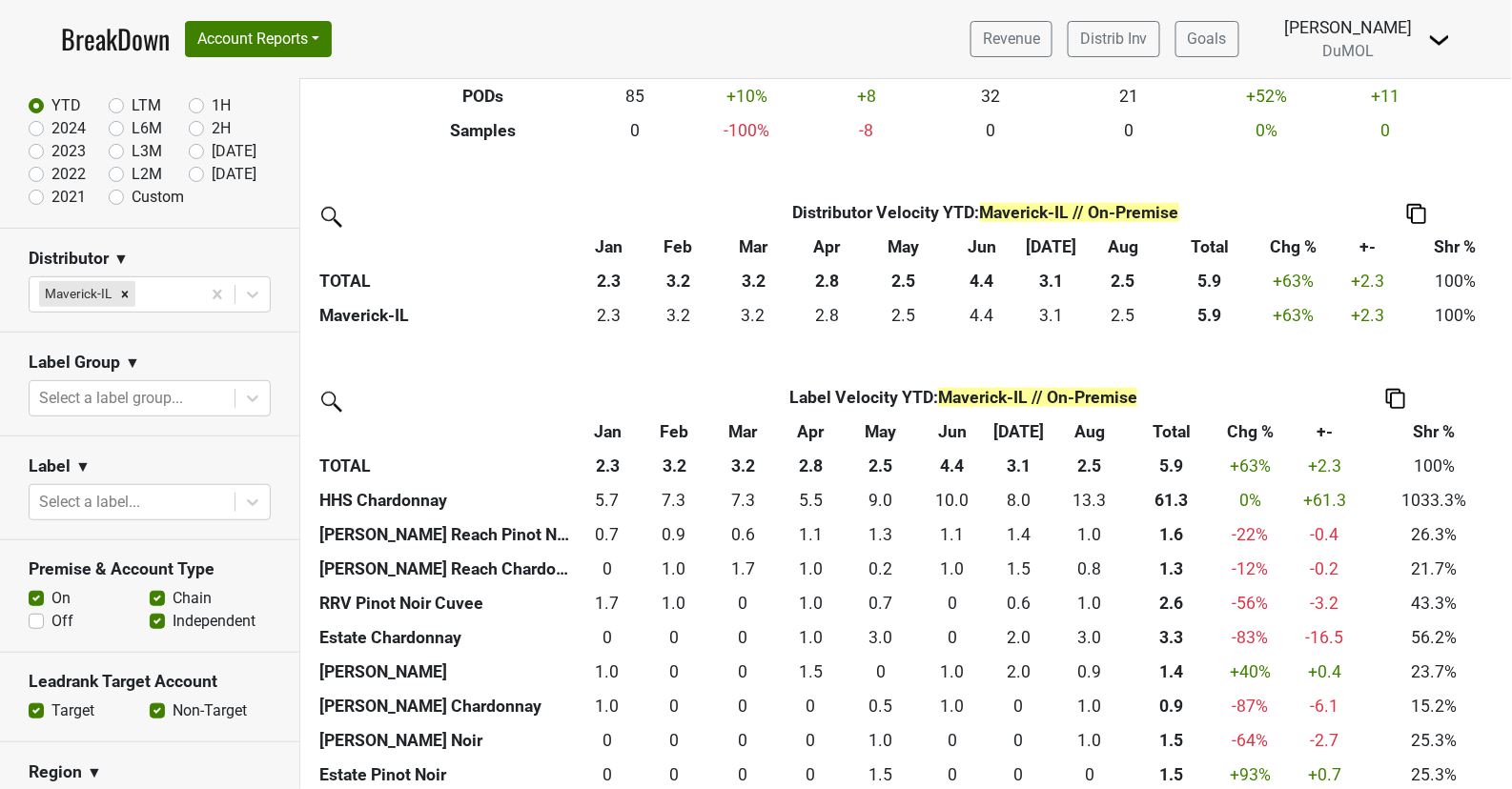
scroll to position [0, 0]
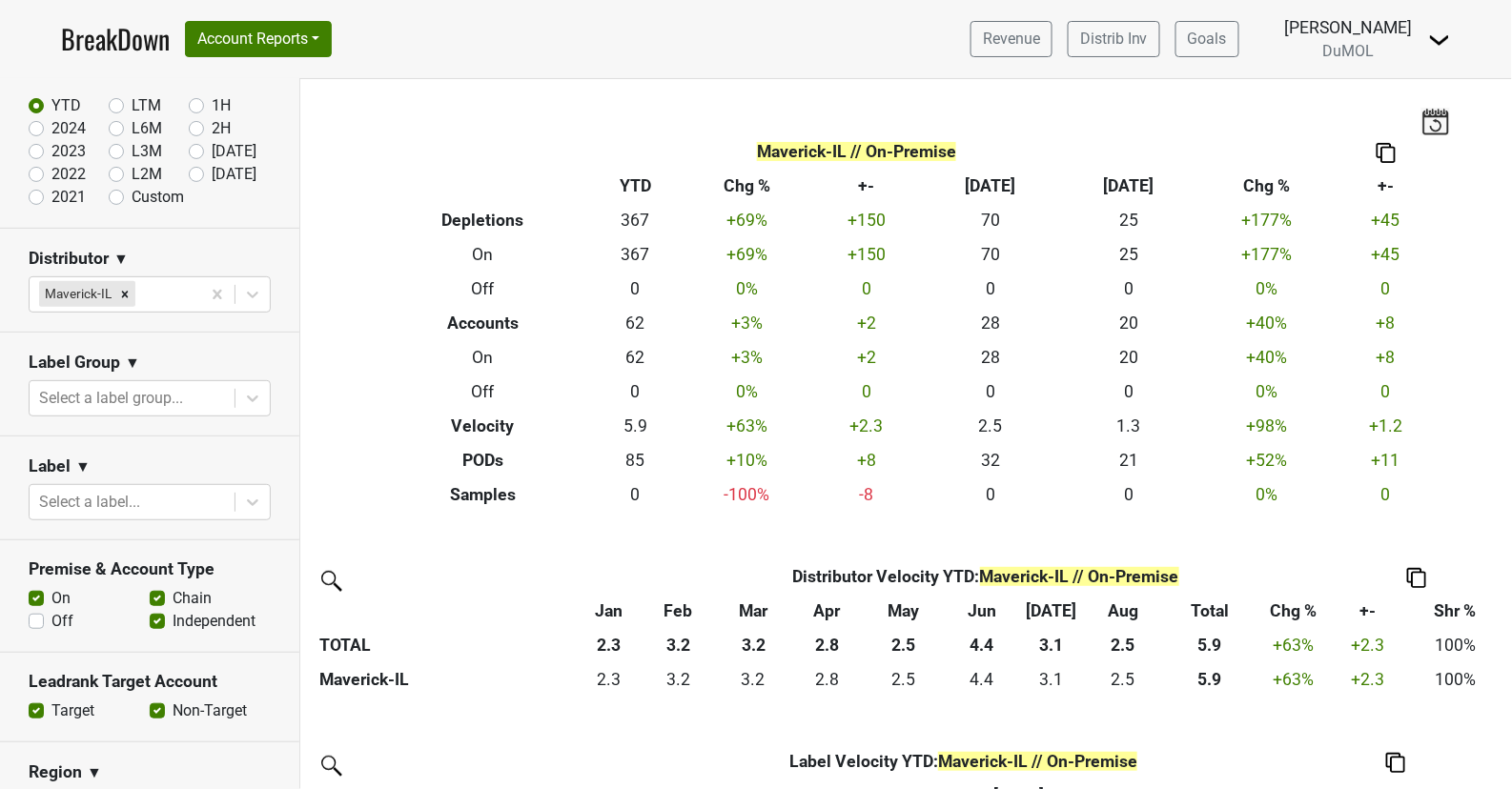
click at [52, 623] on label "Off" at bounding box center [62, 621] width 22 height 23
click at [30, 623] on input "Off" at bounding box center [36, 620] width 15 height 19
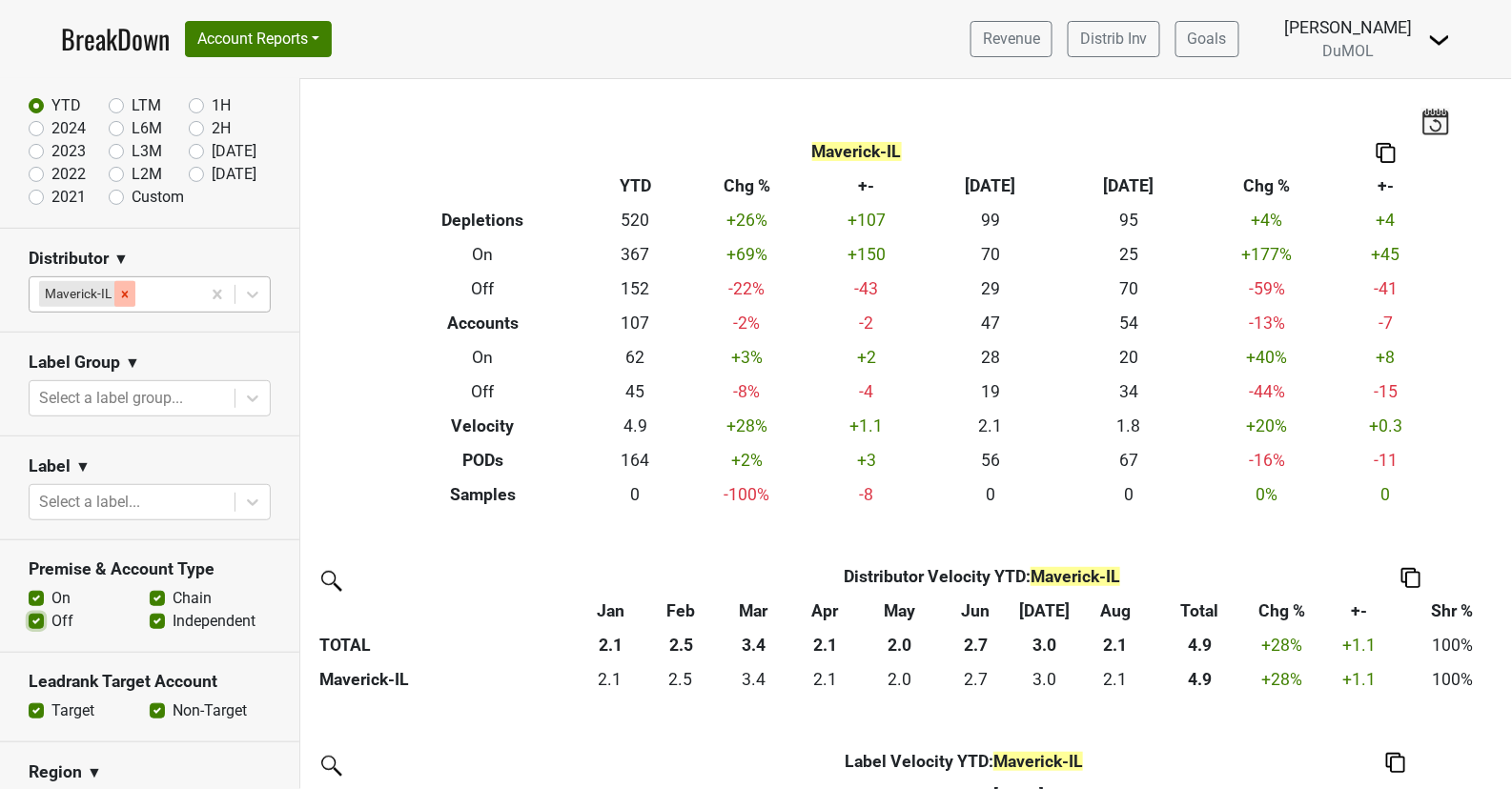
click at [123, 293] on icon "Remove Maverick-IL" at bounding box center [124, 294] width 7 height 7
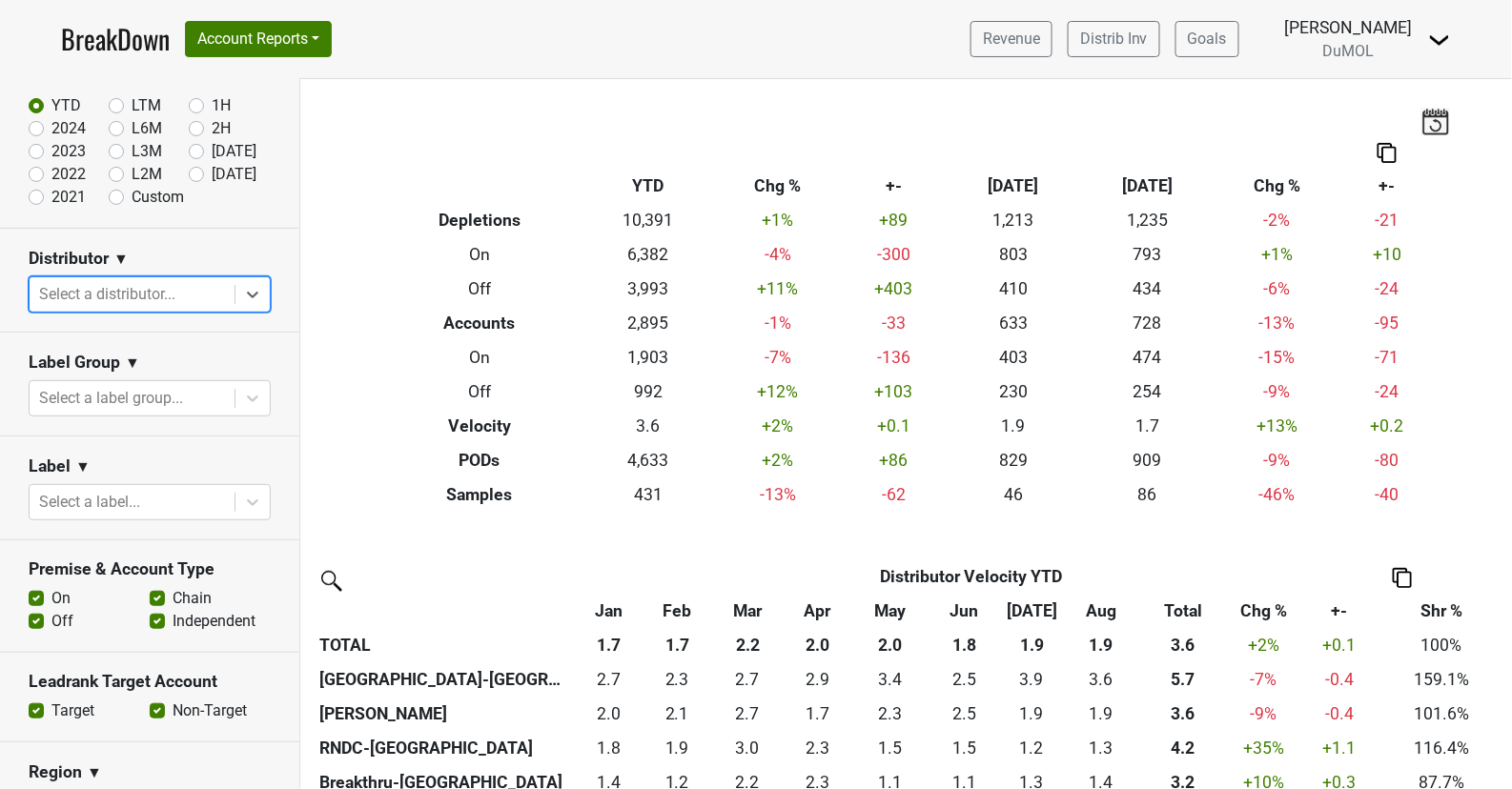
click at [52, 616] on label "Off" at bounding box center [62, 621] width 22 height 23
click at [34, 616] on input "Off" at bounding box center [36, 620] width 15 height 19
checkbox input "false"
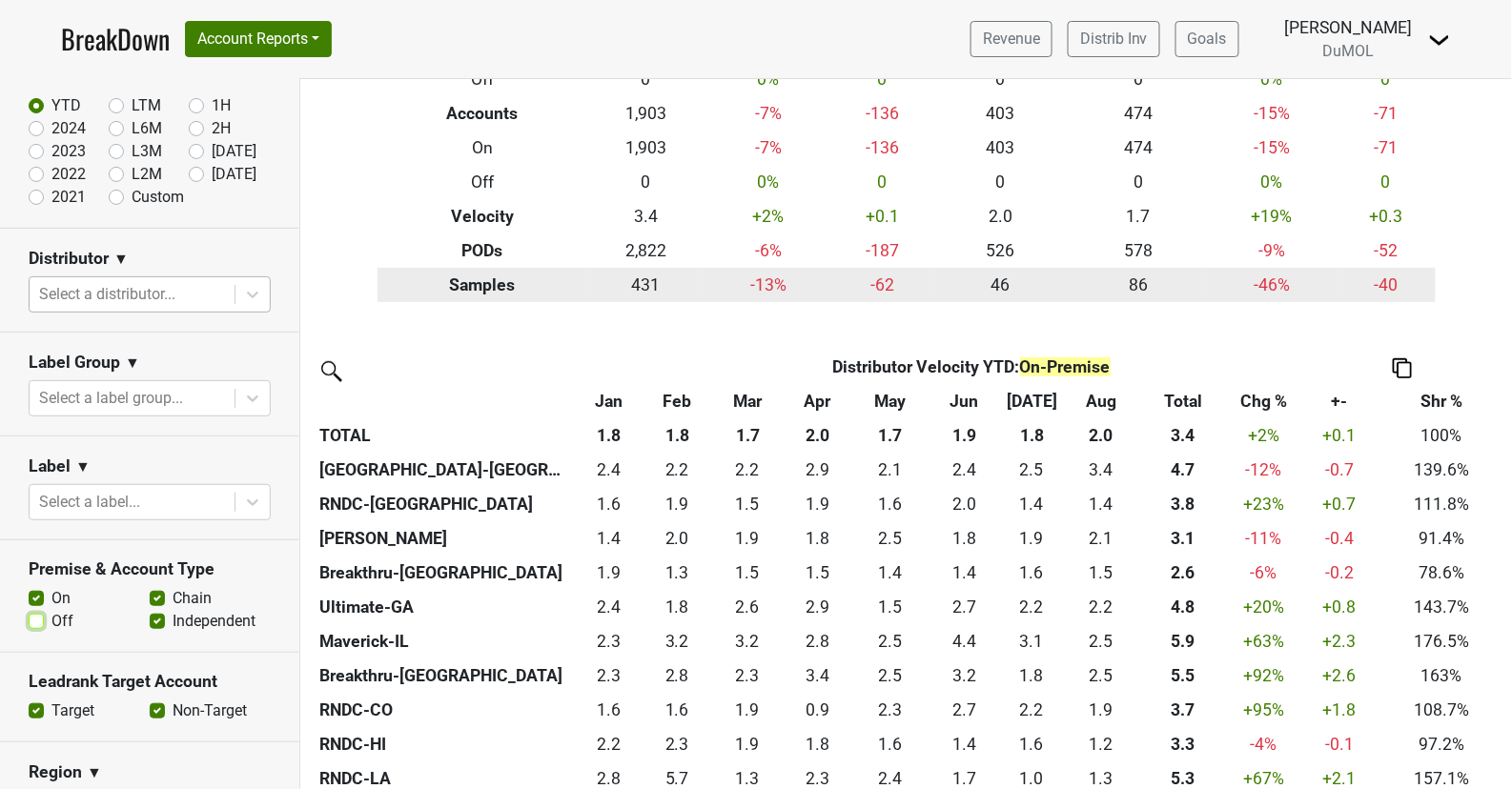
scroll to position [224, 0]
